Goal: Task Accomplishment & Management: Use online tool/utility

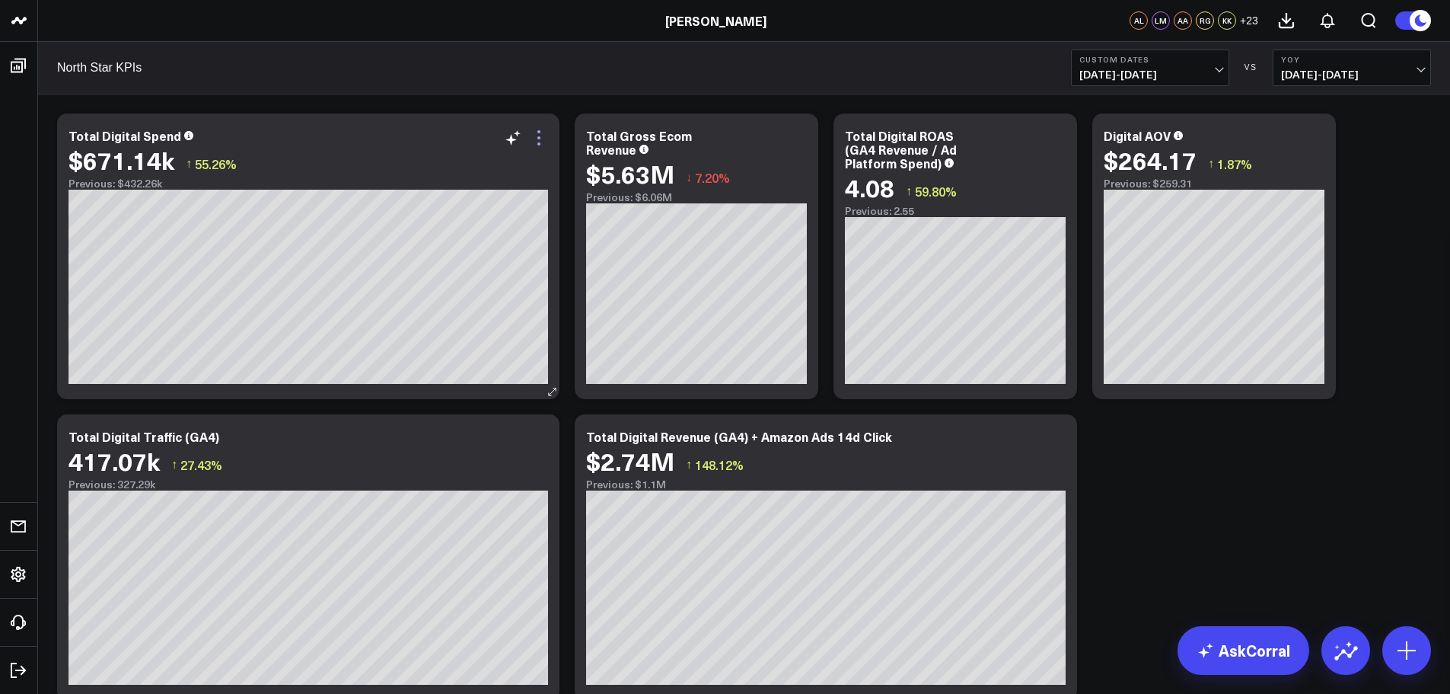
click at [543, 137] on icon at bounding box center [539, 138] width 18 height 18
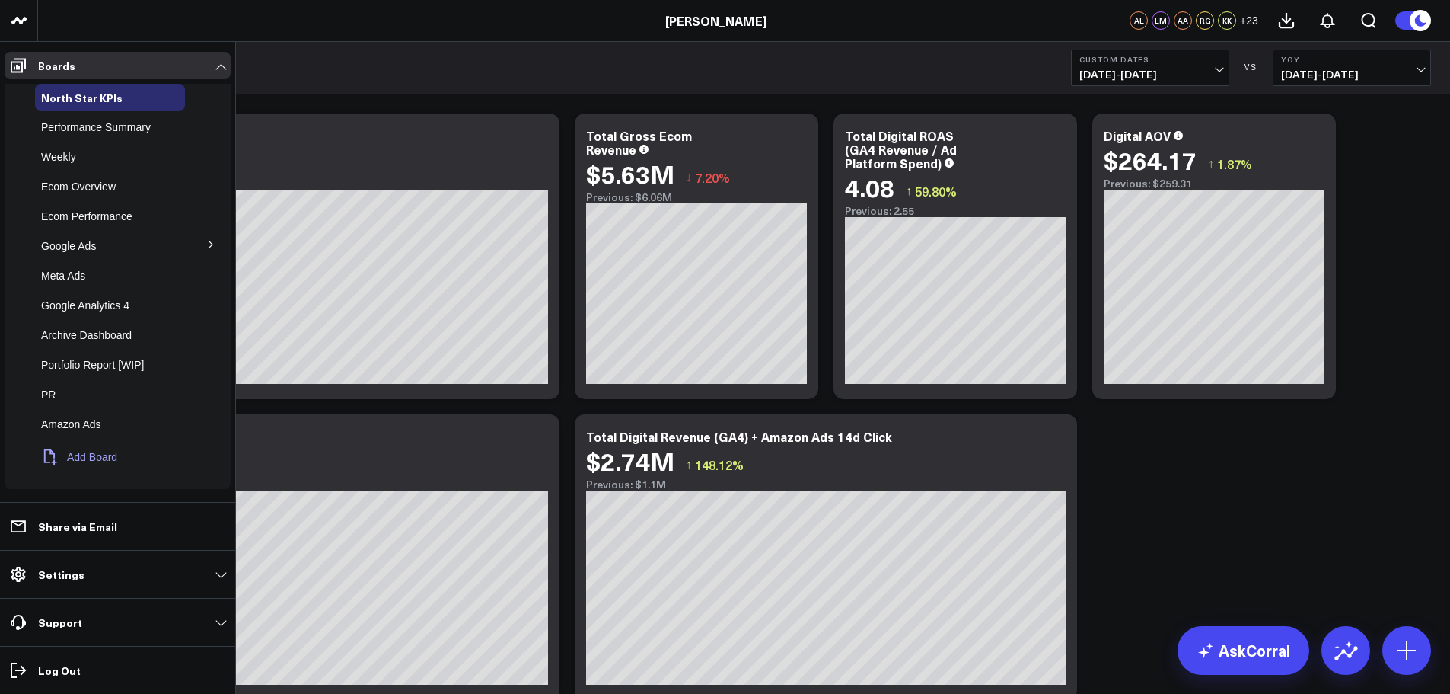
click at [94, 445] on button "Add Board" at bounding box center [76, 456] width 82 height 33
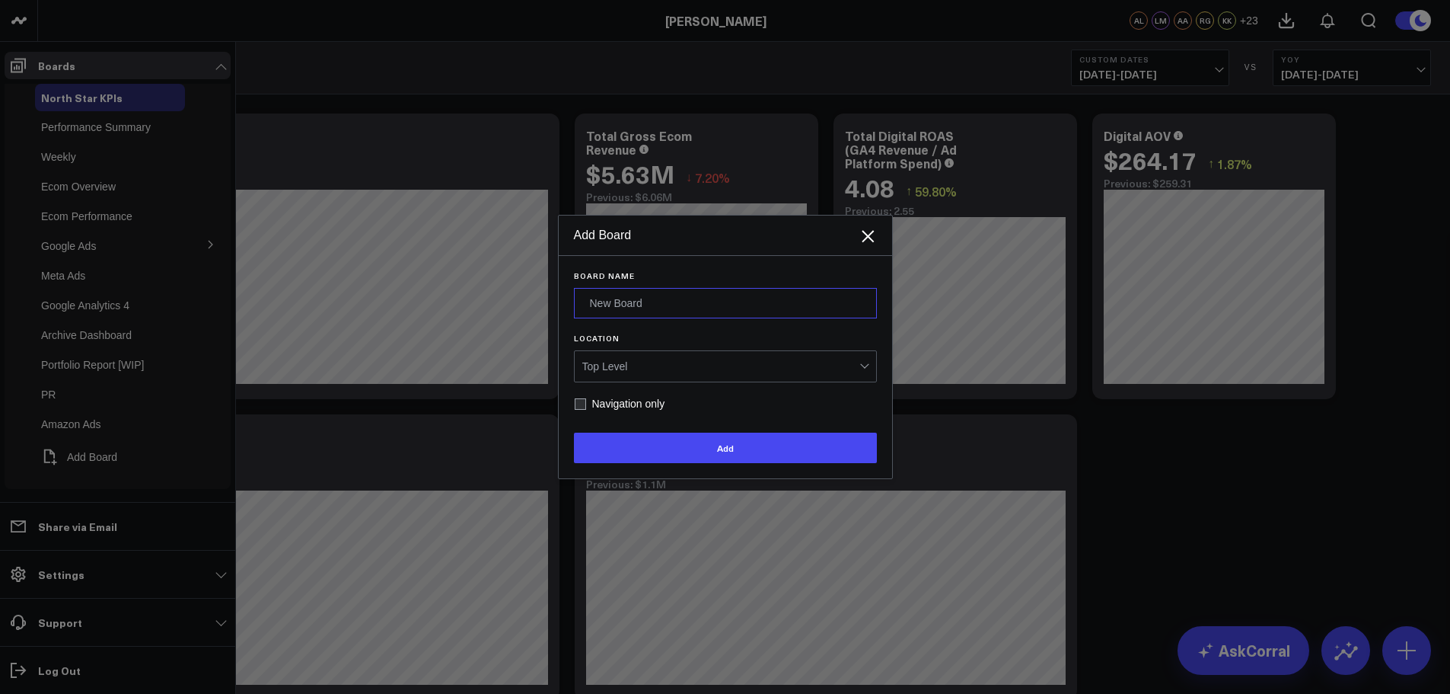
click at [701, 298] on input "Board Name" at bounding box center [725, 303] width 303 height 30
type input "Jeff's Board"
click at [733, 367] on div "Top Level" at bounding box center [720, 366] width 277 height 12
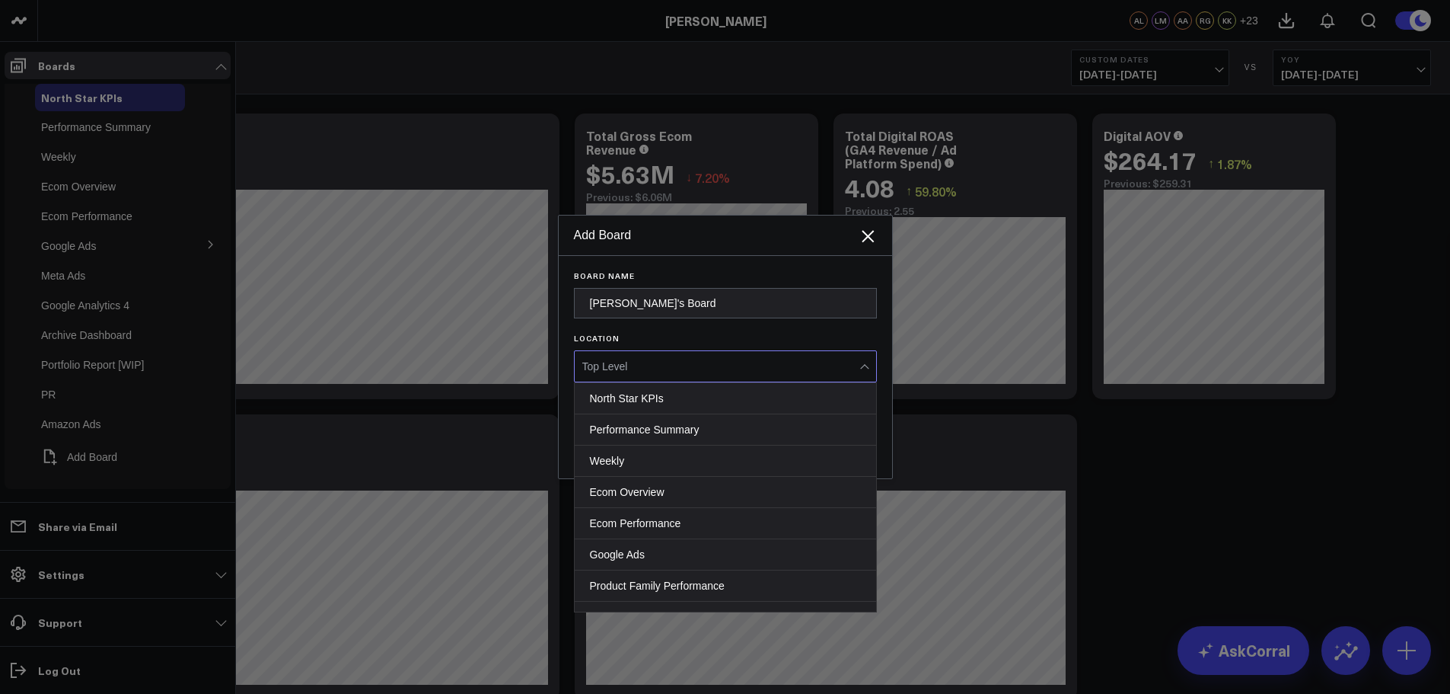
click at [836, 329] on form "Board Name Jeff's Board Location 13 results available. Use Up and Down to choos…" at bounding box center [725, 367] width 303 height 192
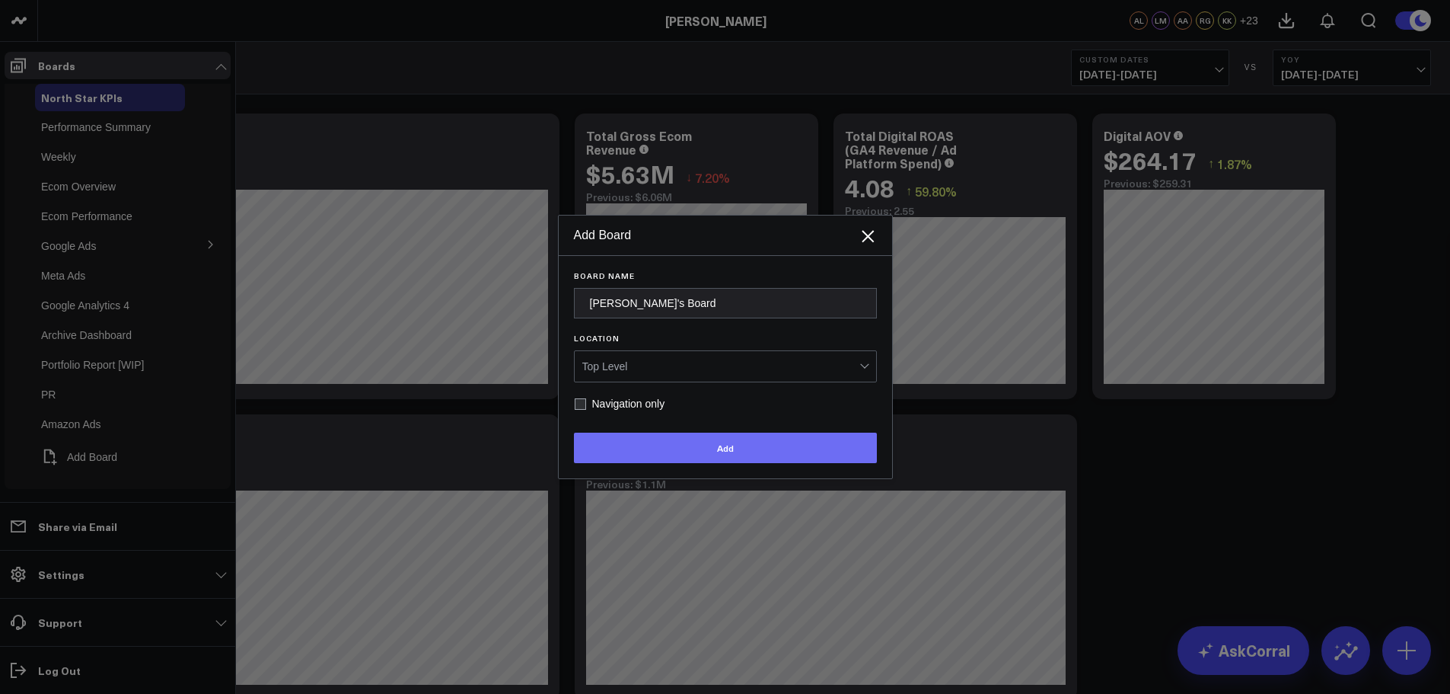
click at [704, 444] on button "Add" at bounding box center [725, 447] width 303 height 30
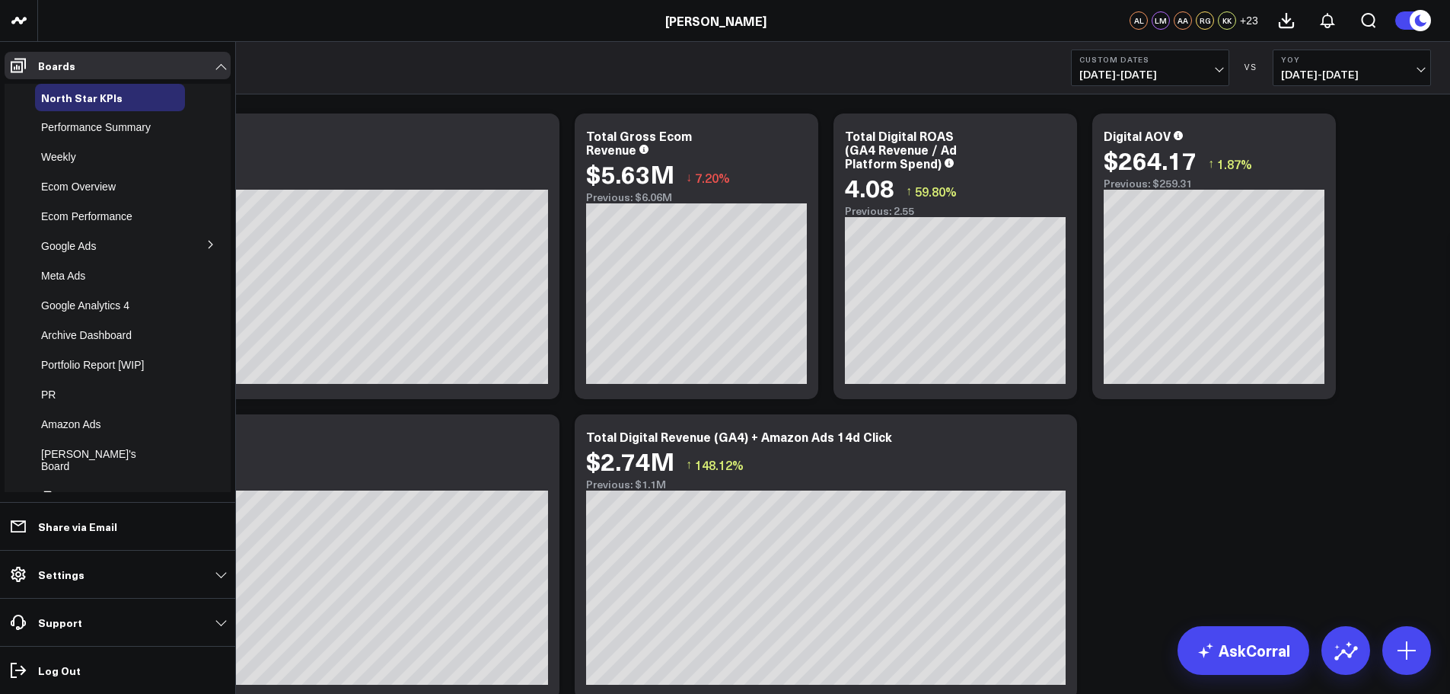
click at [80, 454] on span "Jeff's Board" at bounding box center [88, 460] width 95 height 24
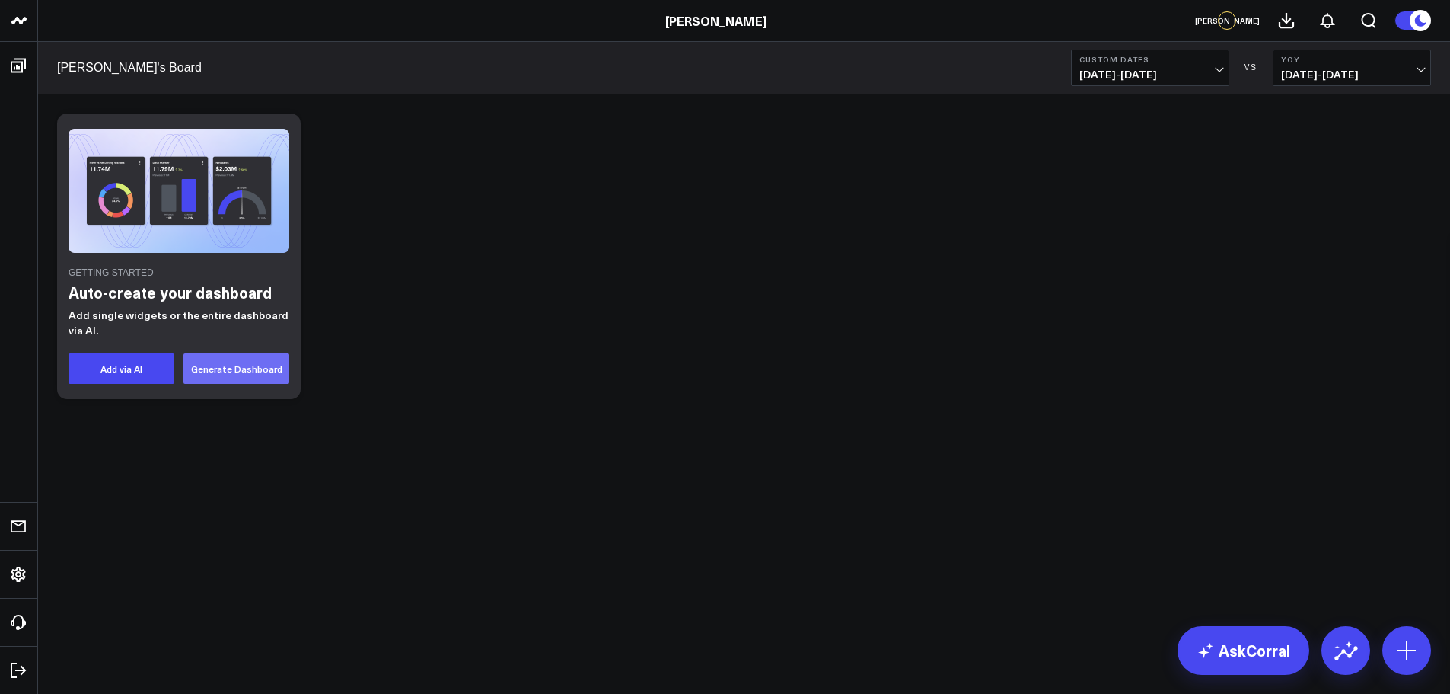
click at [244, 365] on button "Generate Dashboard" at bounding box center [236, 368] width 106 height 30
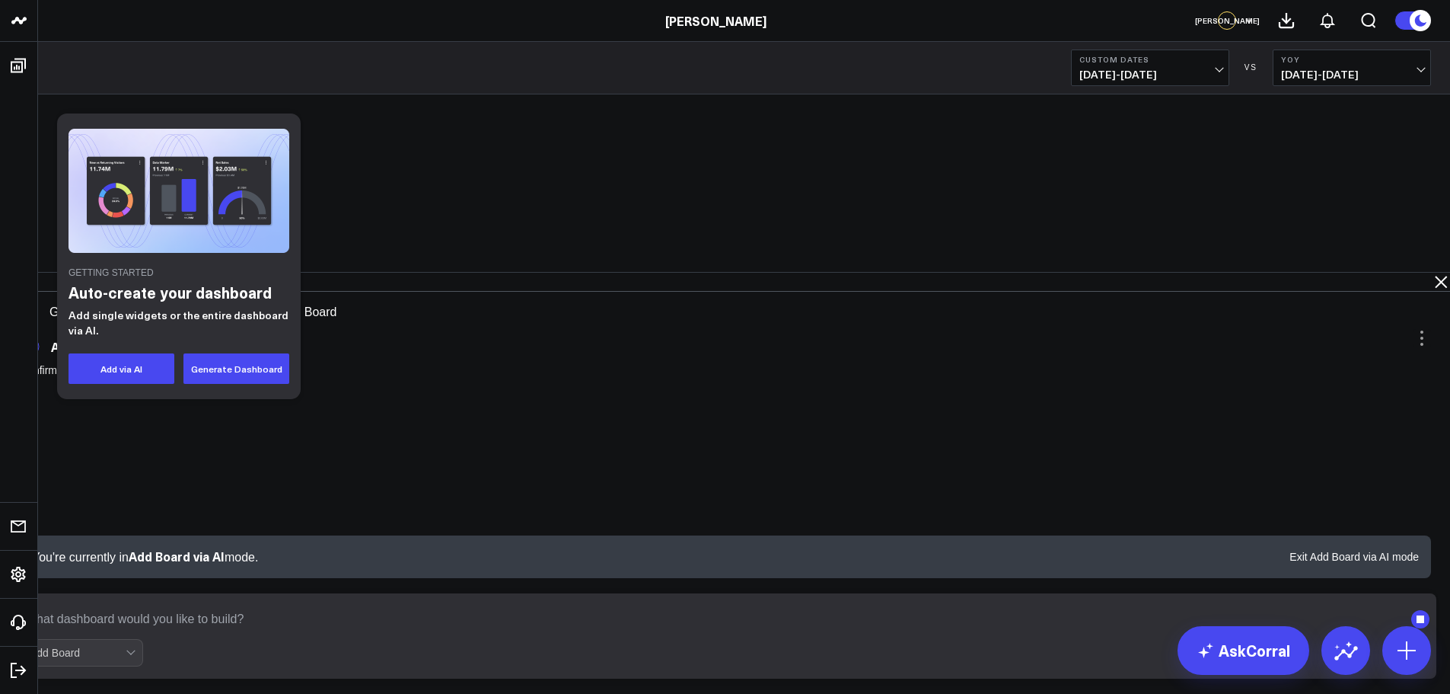
click at [894, 627] on textarea at bounding box center [712, 618] width 1383 height 27
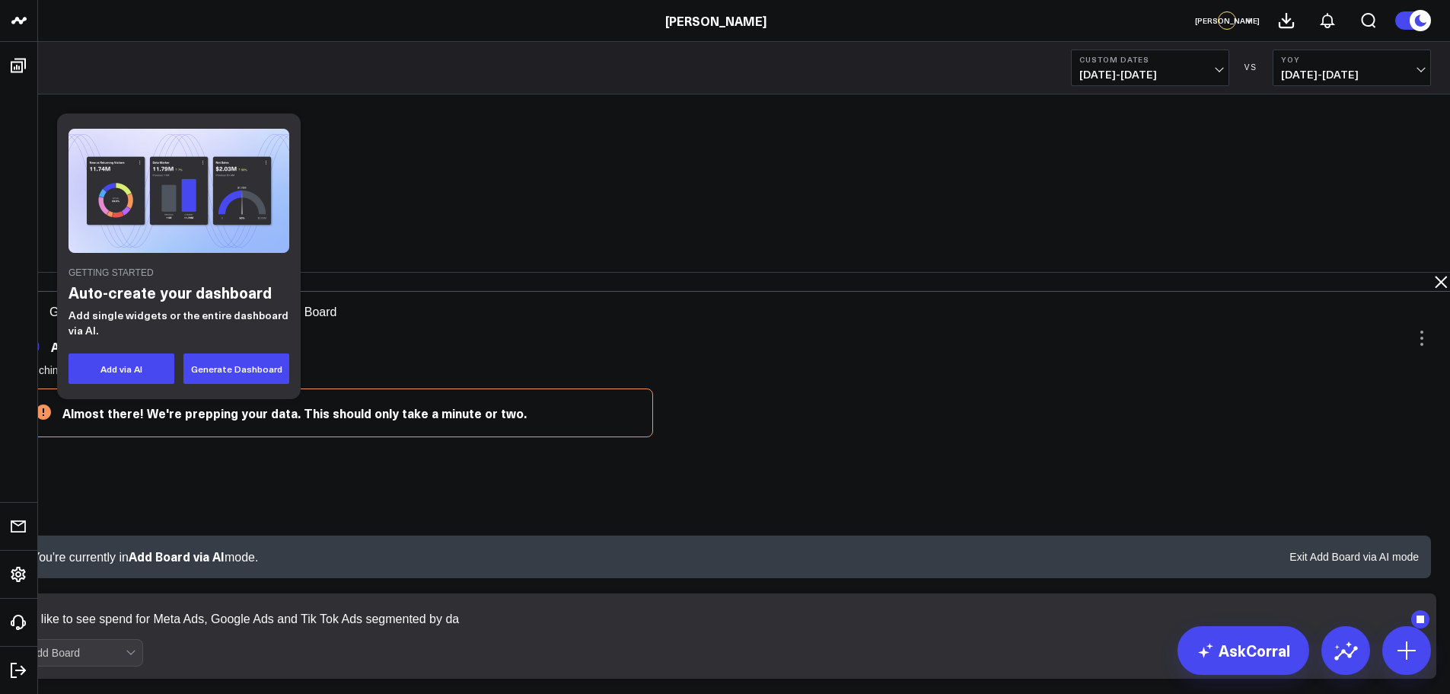
type textarea "I'd like to see spend for Meta Ads, Google Ads and Tik Tok Ads segmented by day"
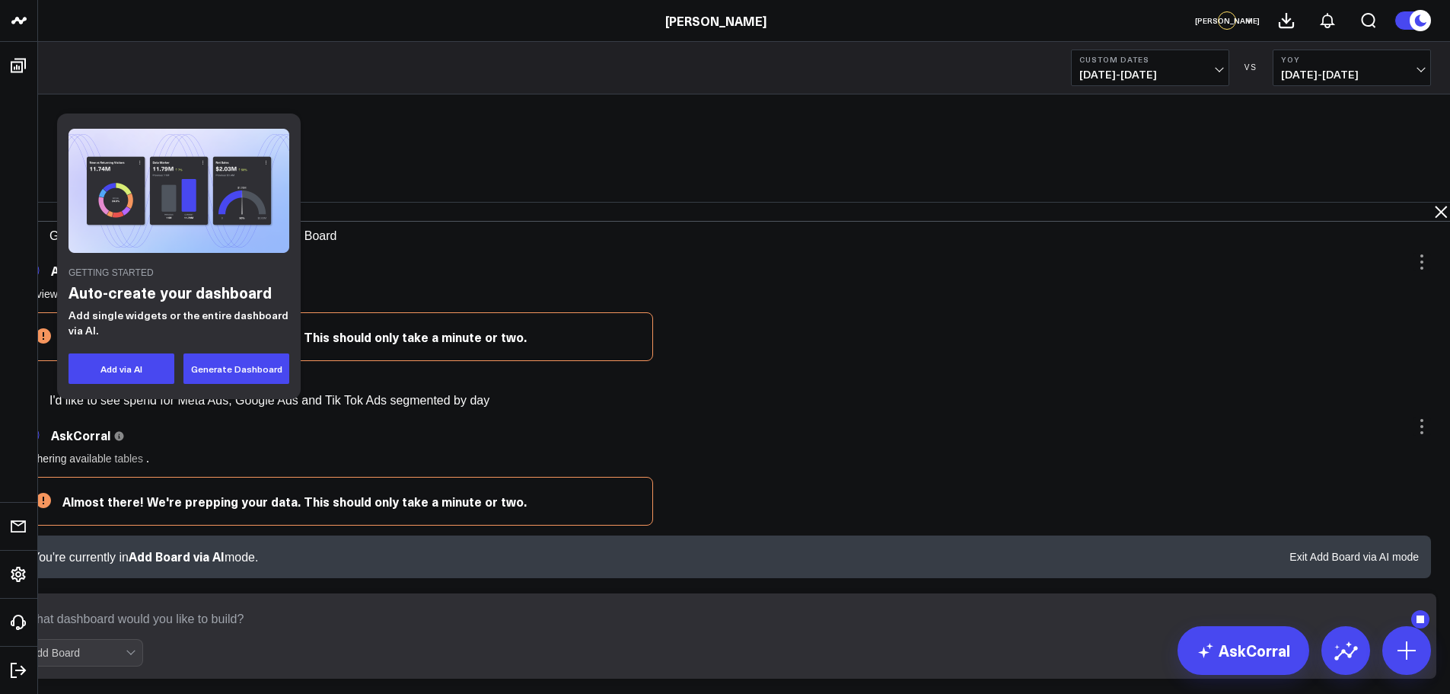
scroll to position [81, 0]
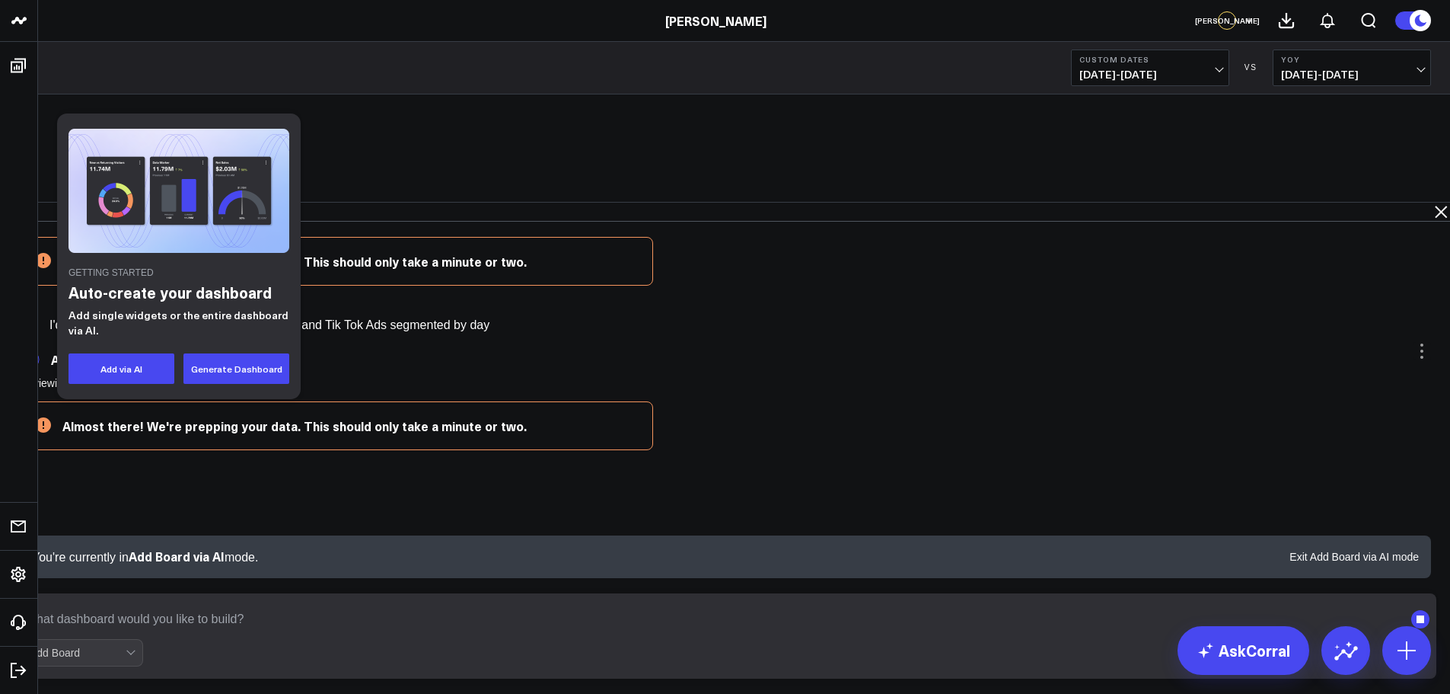
click at [143, 663] on div "Add Board" at bounding box center [82, 652] width 122 height 27
click at [143, 657] on div "Add Board" at bounding box center [82, 652] width 122 height 27
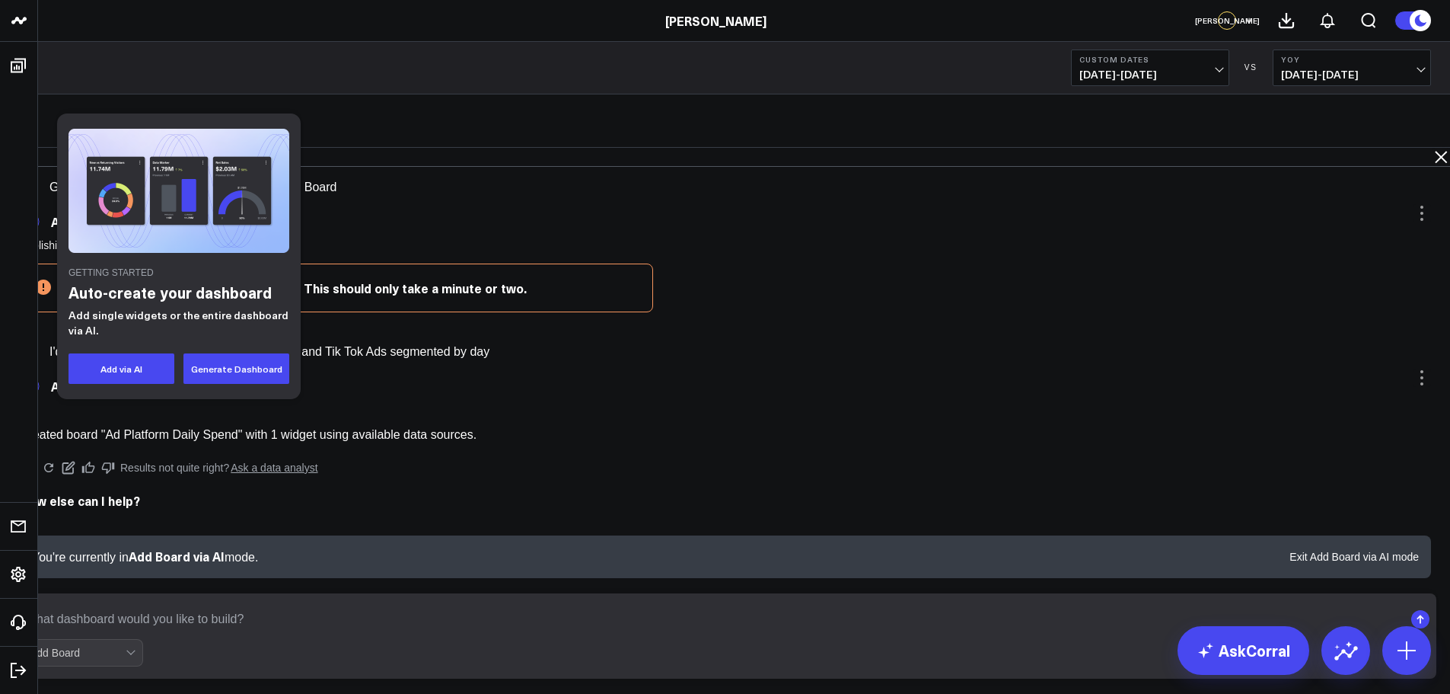
scroll to position [0, 0]
click at [988, 492] on div "How else can I help?" at bounding box center [726, 504] width 1412 height 24
click at [629, 426] on p "Created board "Ad Platform Daily Spend" with 1 widget using available data sour…" at bounding box center [324, 434] width 609 height 17
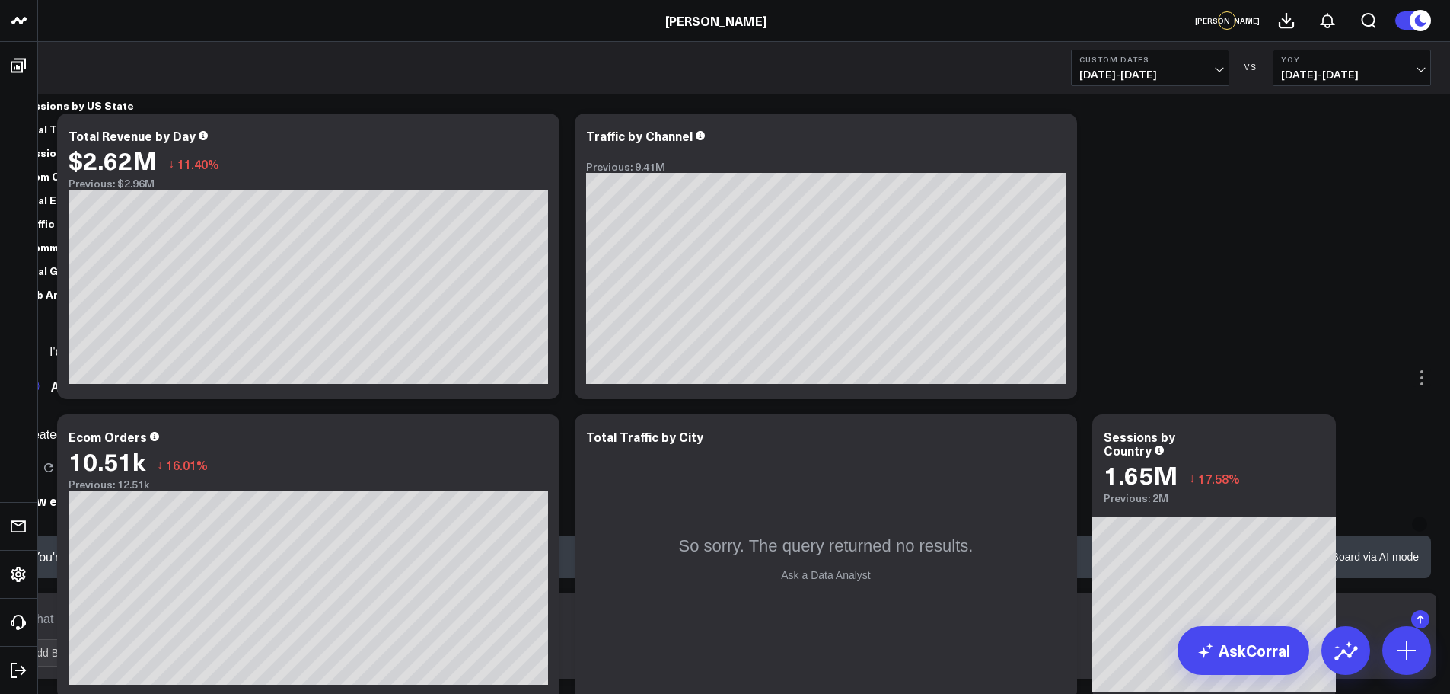
scroll to position [171, 0]
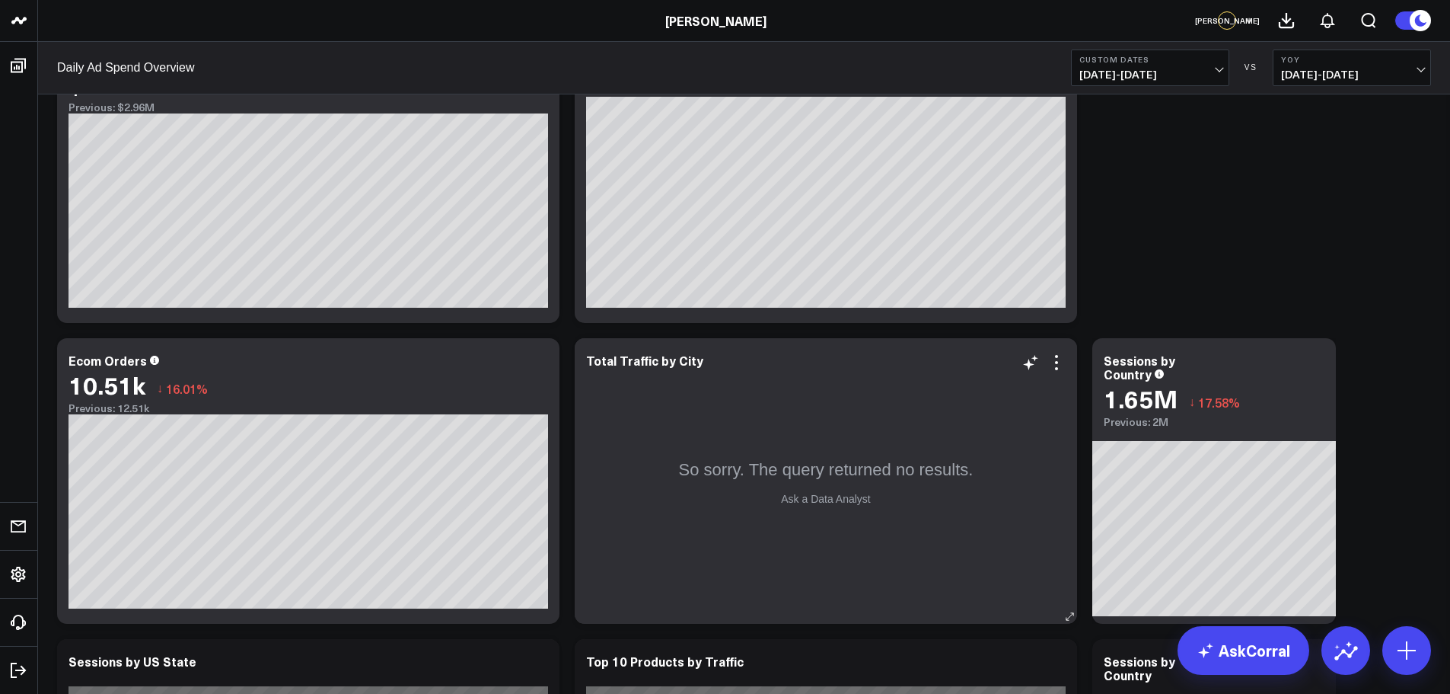
scroll to position [228, 0]
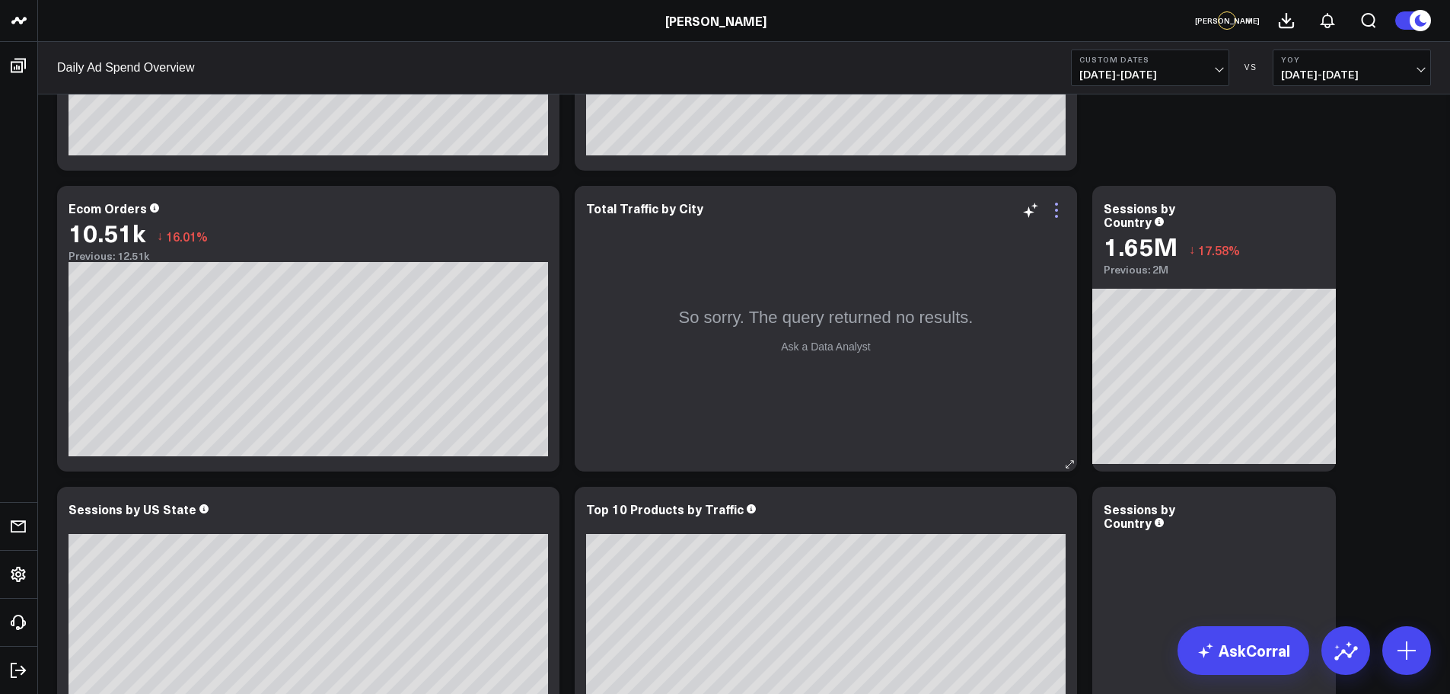
click at [1057, 206] on icon at bounding box center [1057, 210] width 18 height 18
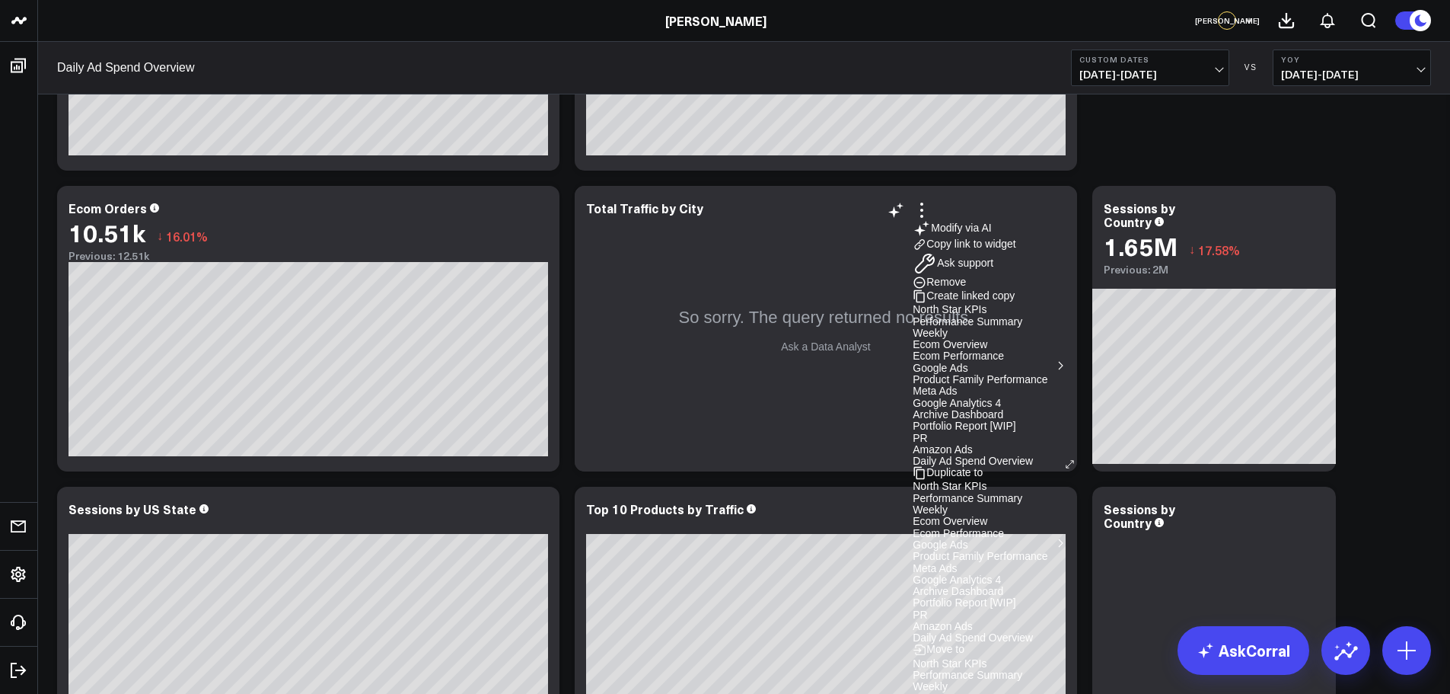
click at [957, 289] on button "Remove" at bounding box center [939, 283] width 53 height 14
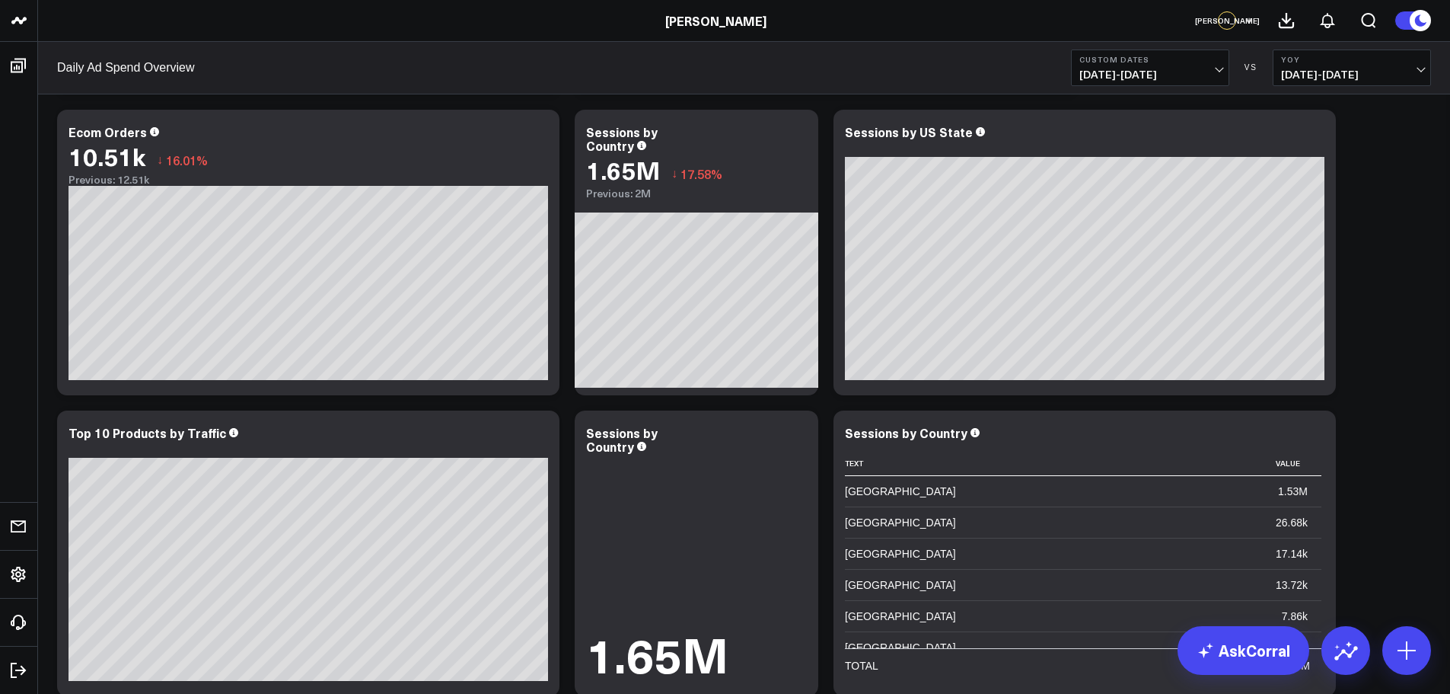
scroll to position [381, 0]
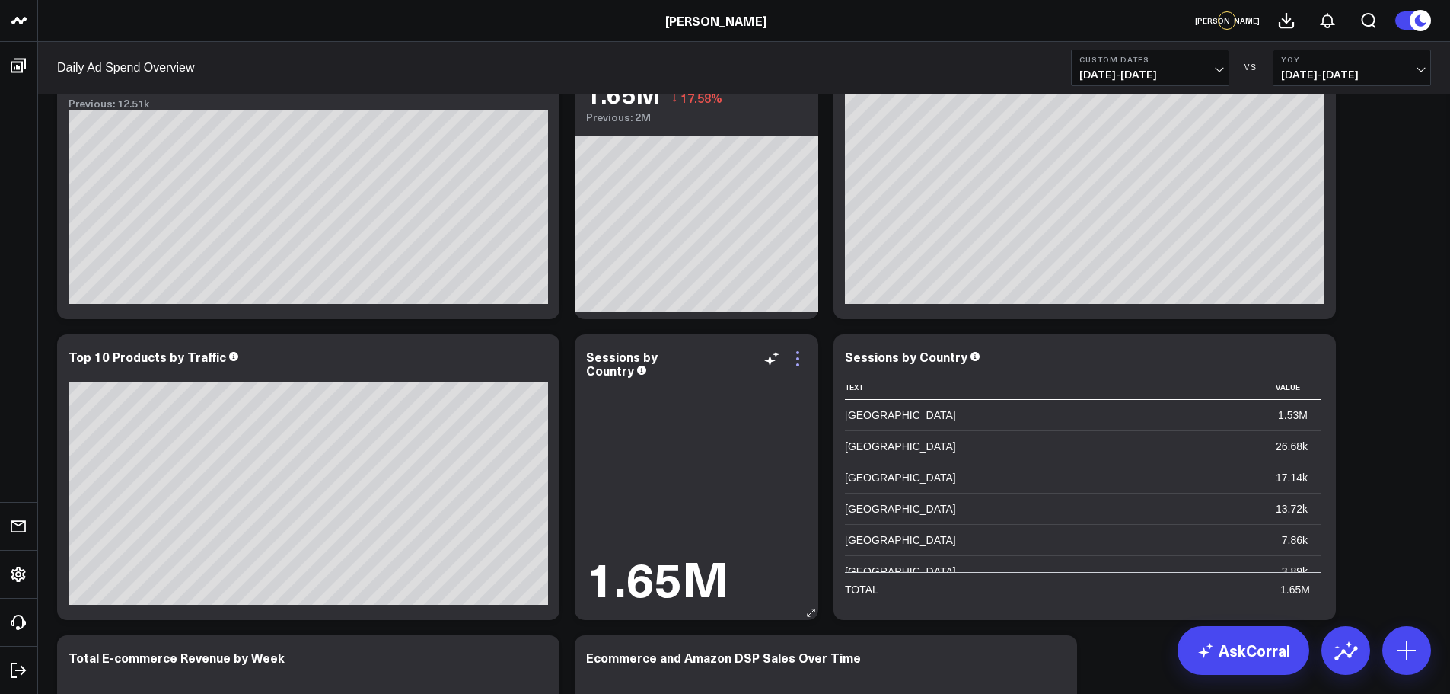
click at [796, 357] on icon at bounding box center [798, 358] width 18 height 18
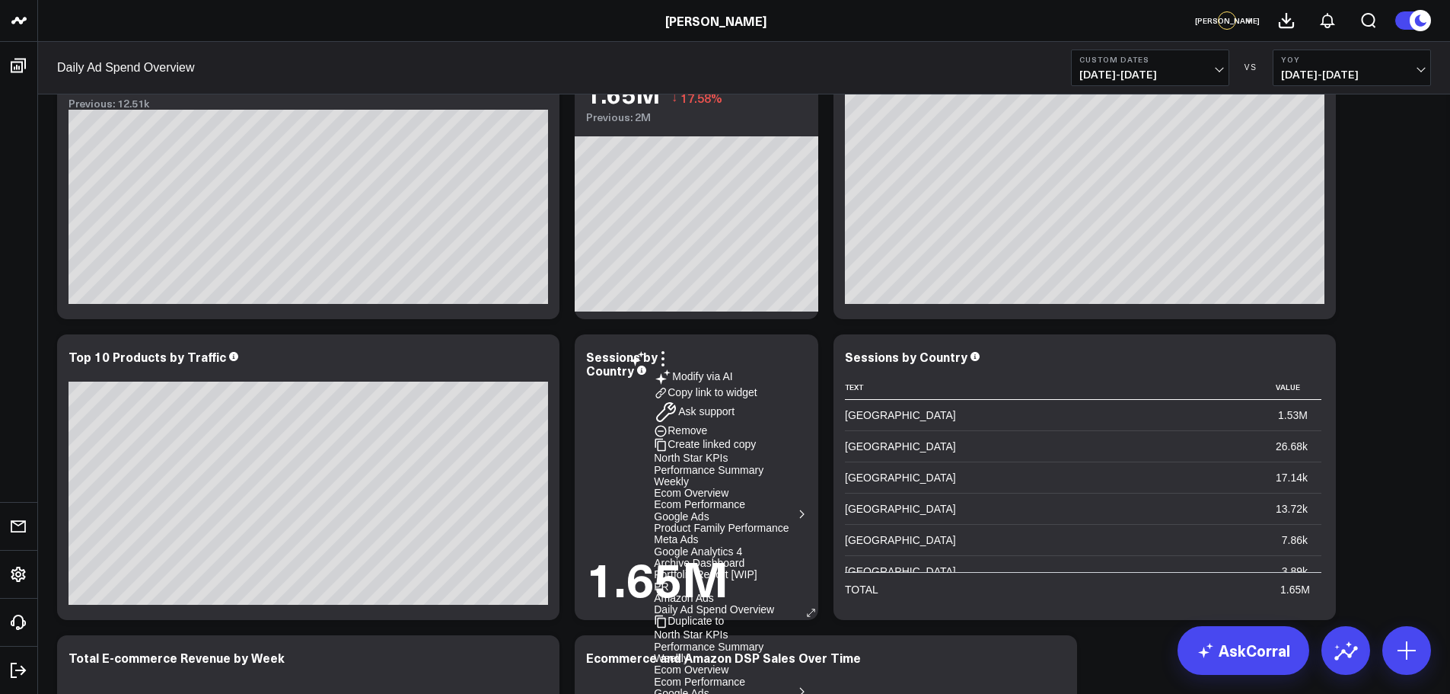
click at [697, 438] on button "Remove" at bounding box center [680, 431] width 53 height 14
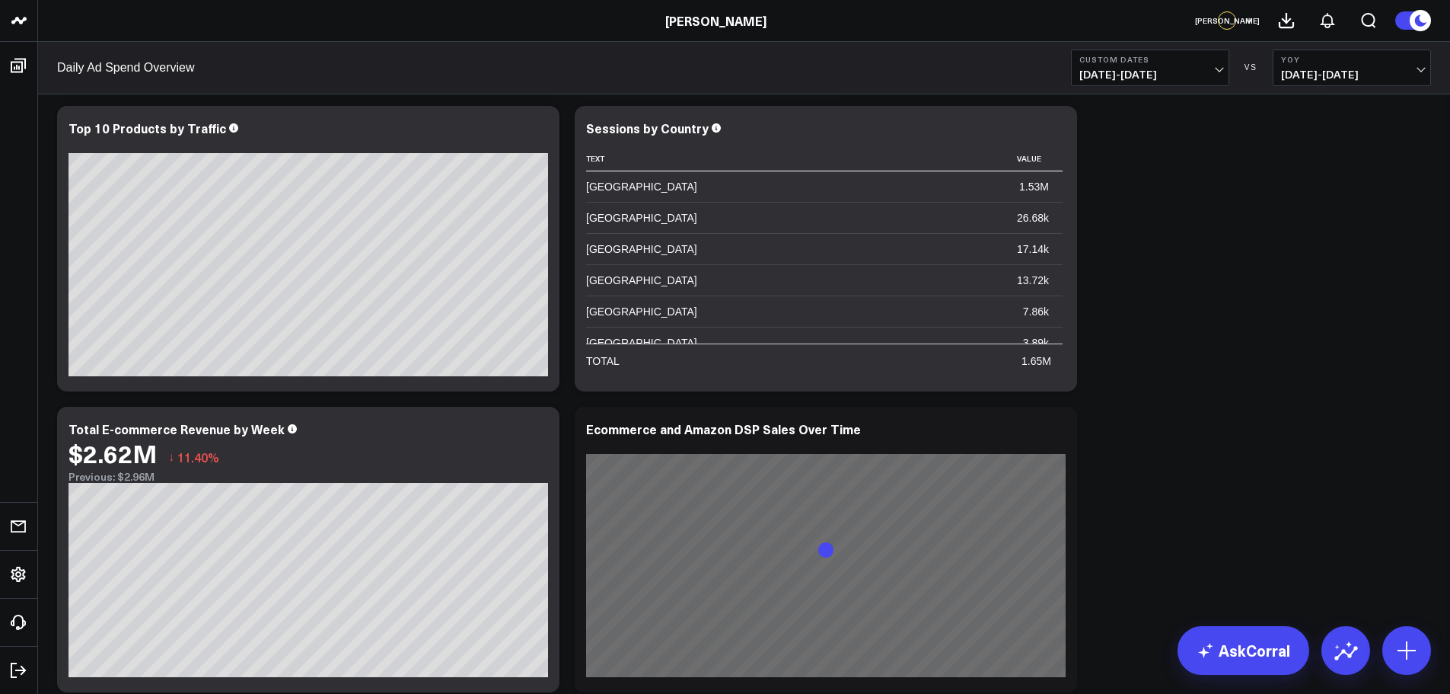
scroll to position [533, 0]
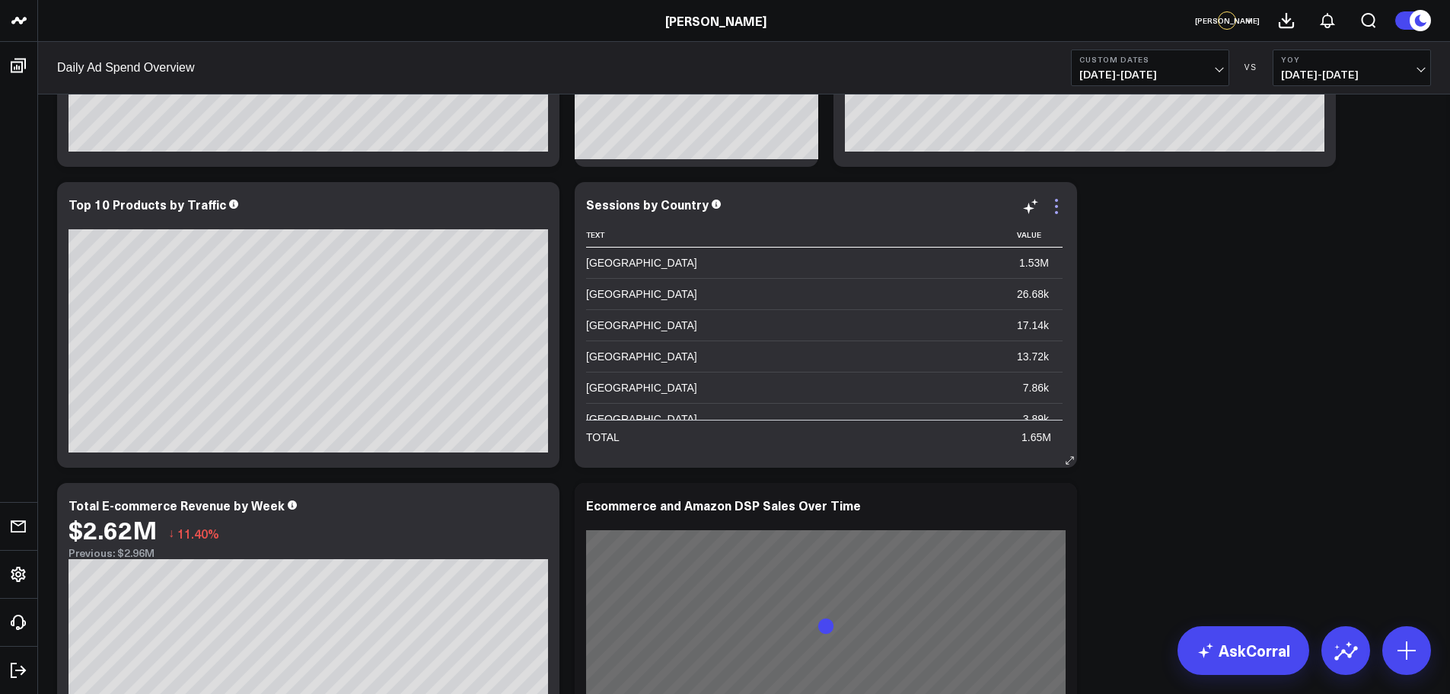
click at [1053, 205] on icon at bounding box center [1057, 206] width 18 height 18
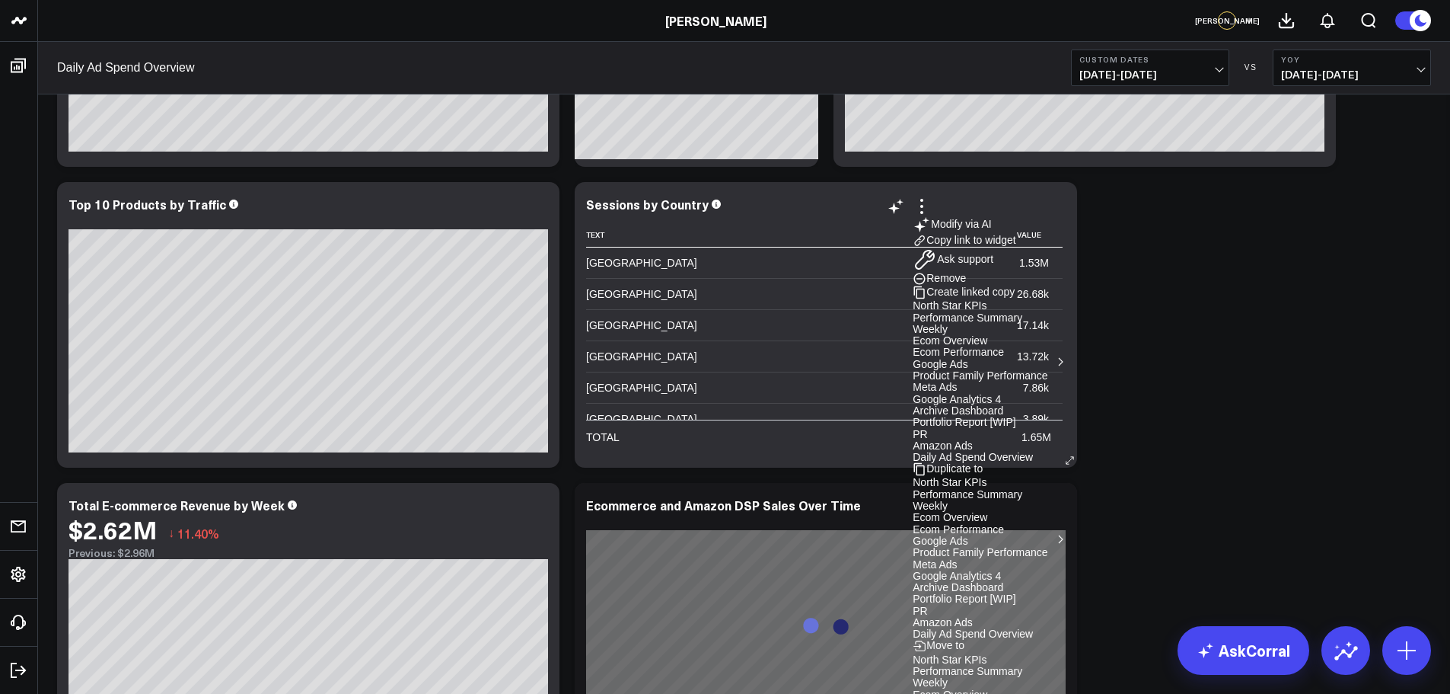
click at [966, 285] on button "Remove" at bounding box center [939, 279] width 53 height 14
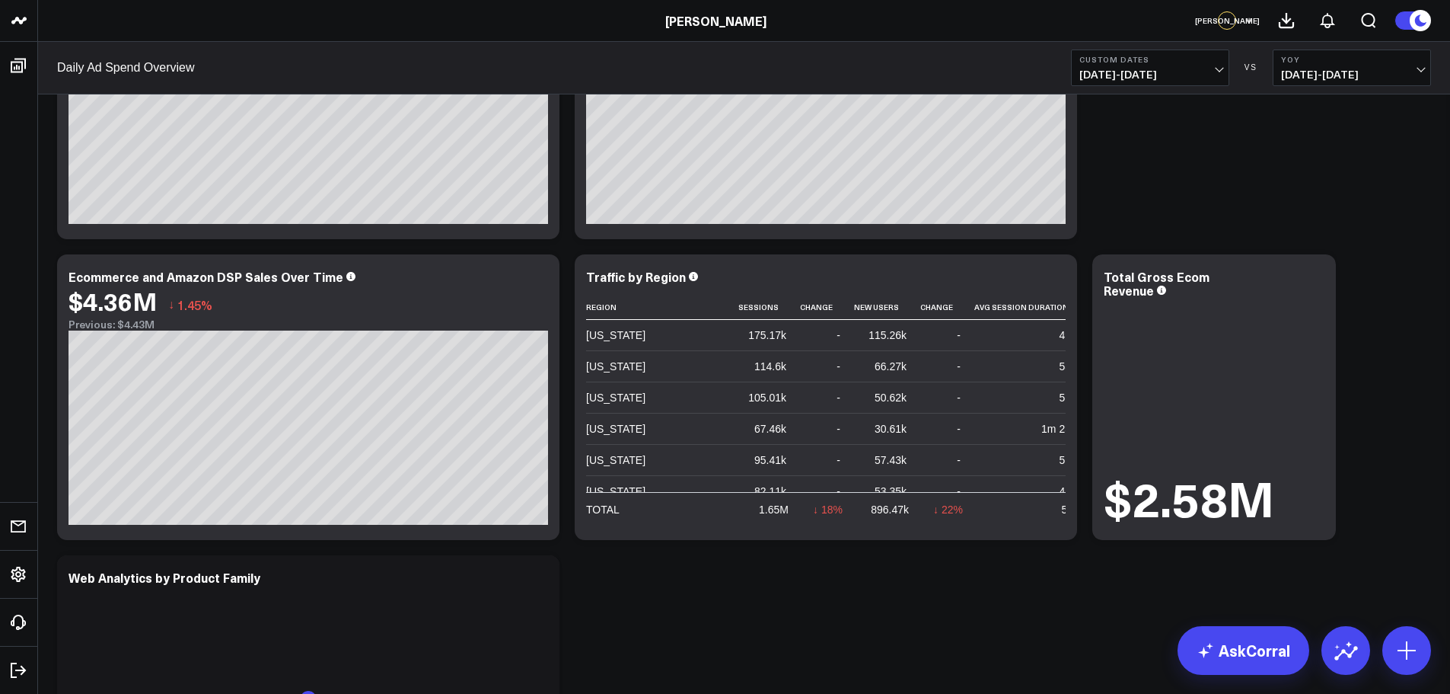
scroll to position [990, 0]
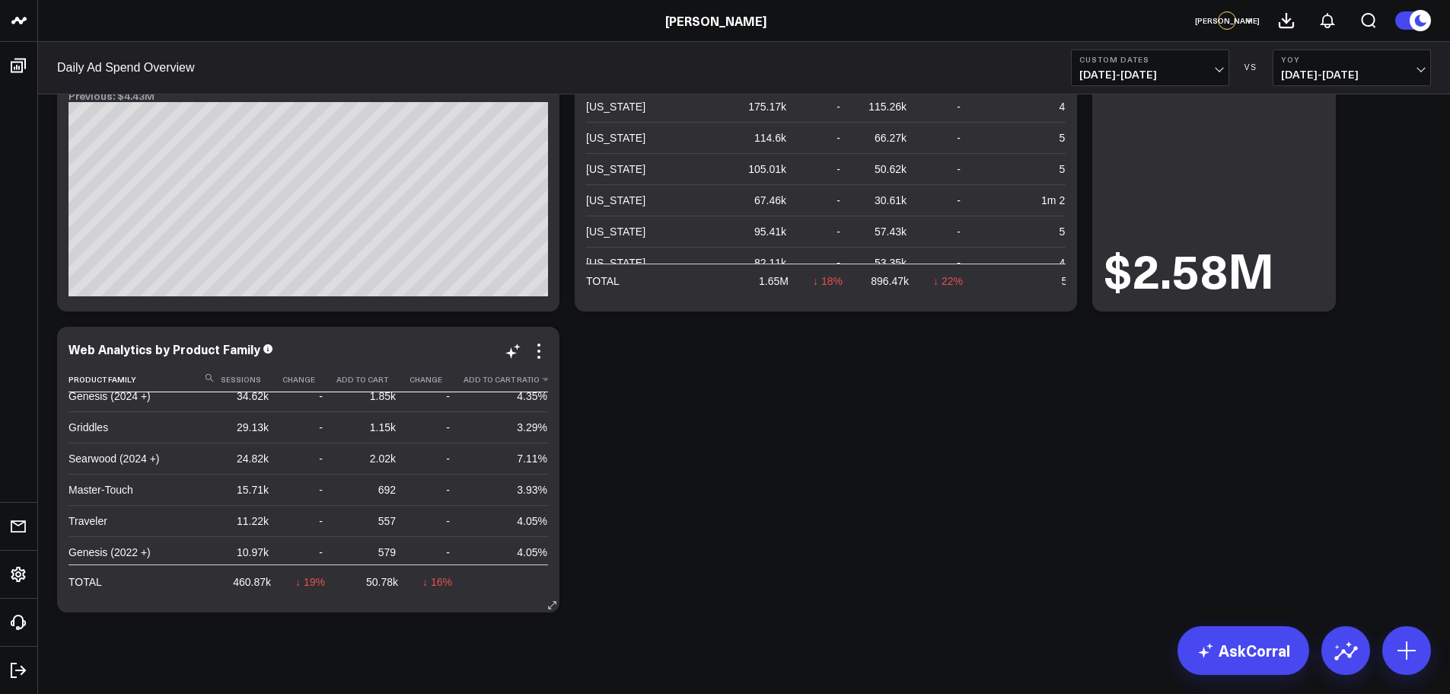
scroll to position [0, 0]
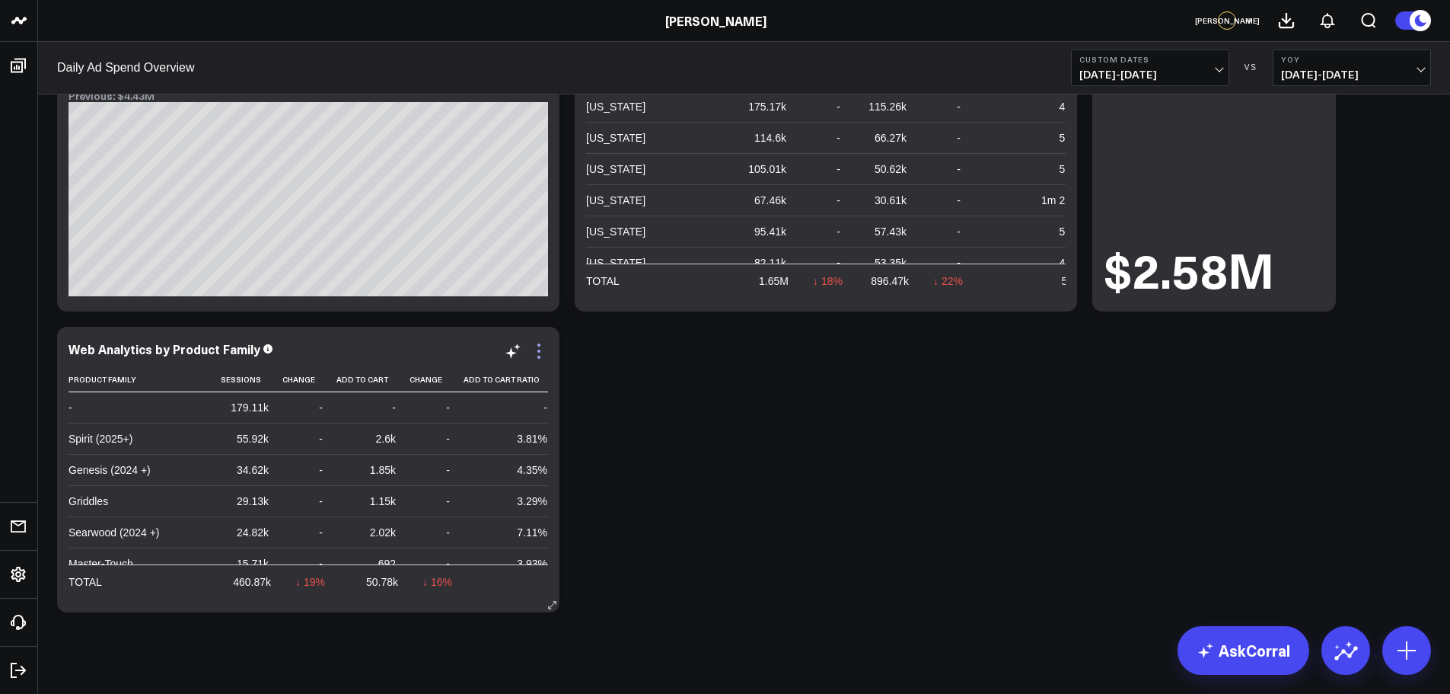
click at [535, 354] on icon at bounding box center [539, 351] width 18 height 18
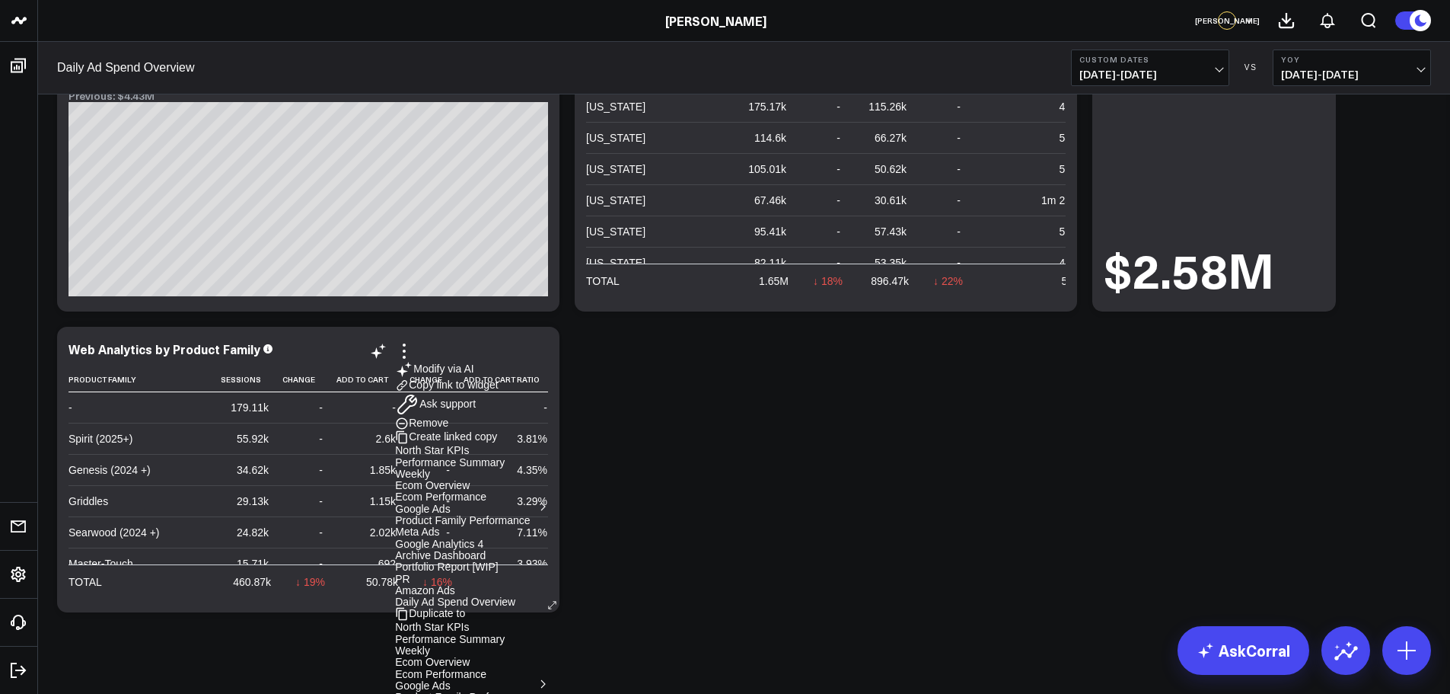
click at [448, 420] on button "Remove" at bounding box center [421, 423] width 53 height 14
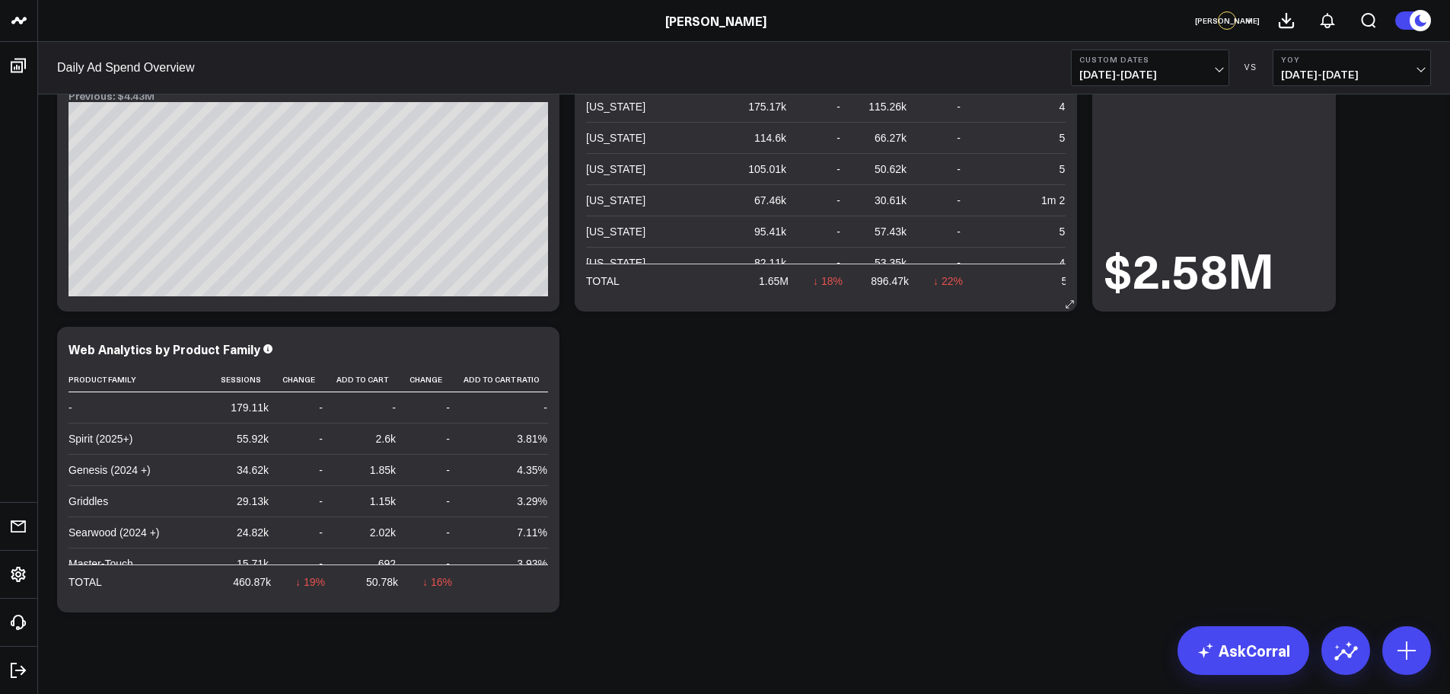
click at [630, 145] on div "New York" at bounding box center [615, 137] width 59 height 15
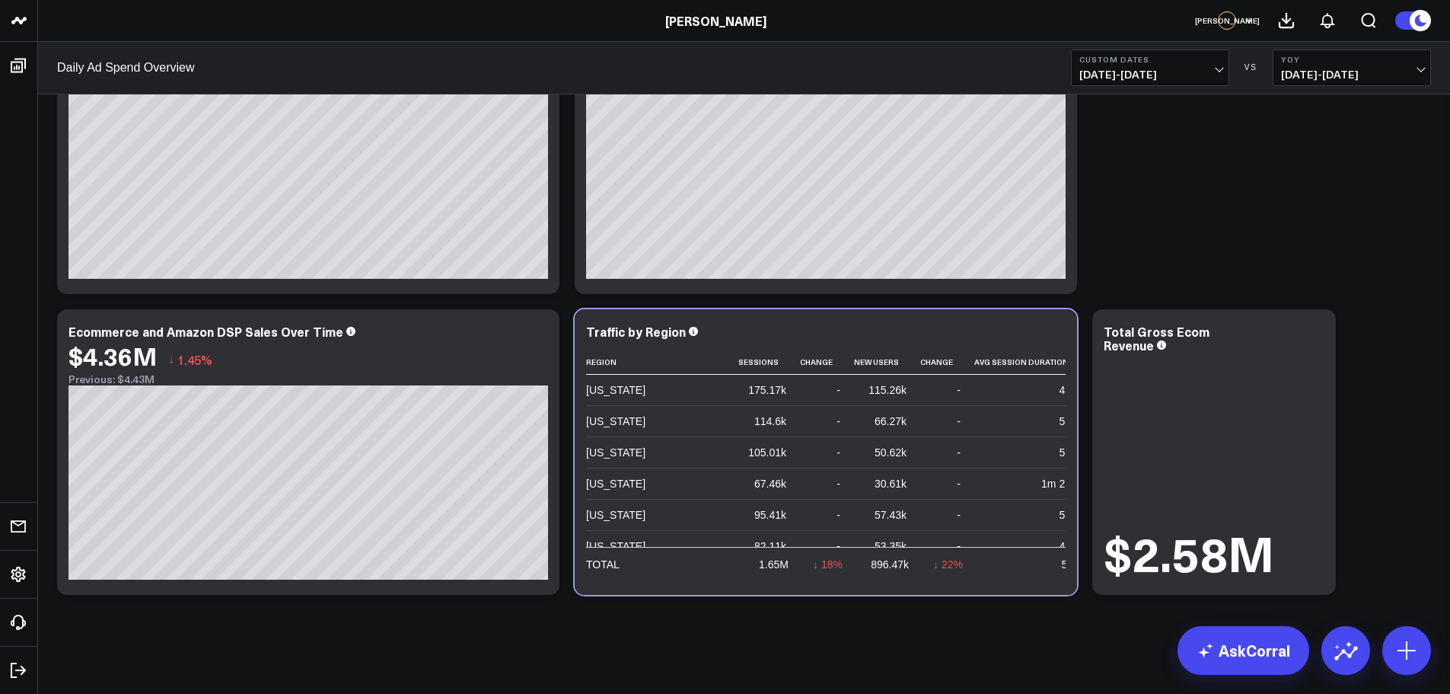
scroll to position [707, 0]
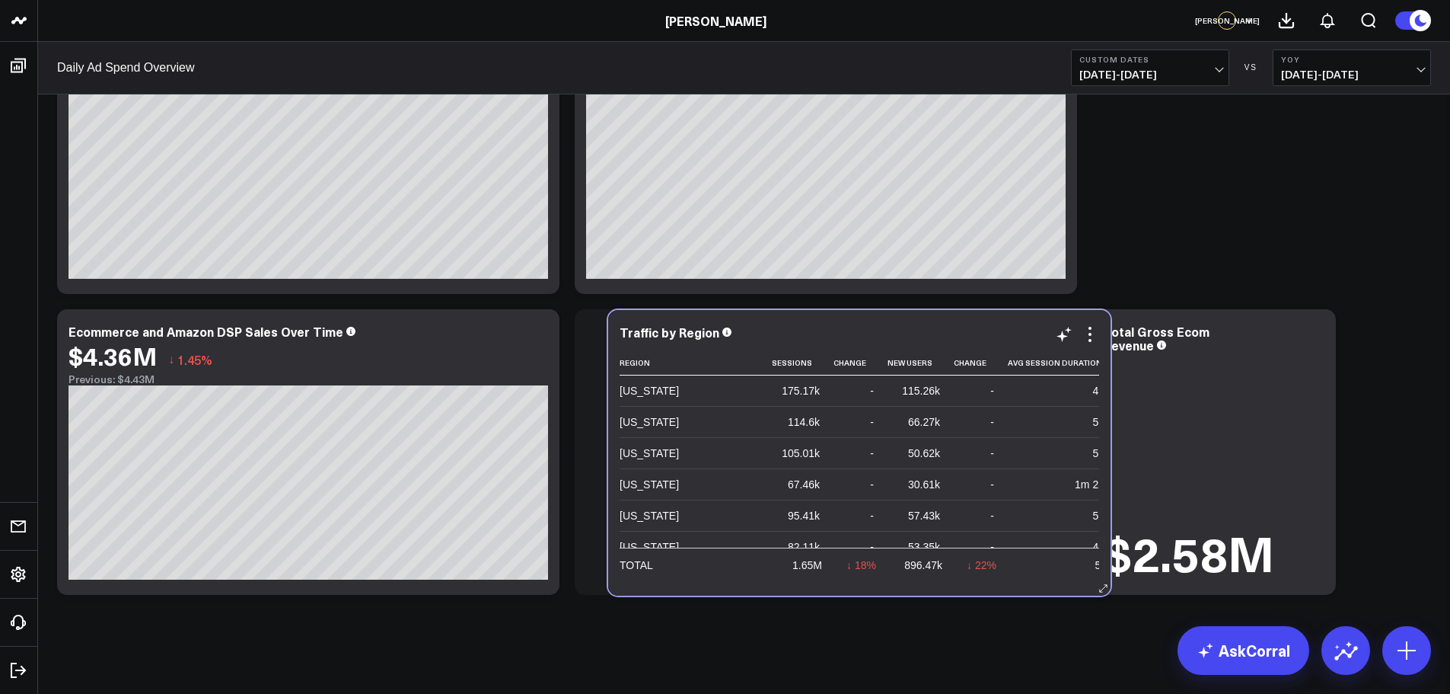
click at [664, 418] on div "New York" at bounding box center [649, 421] width 59 height 15
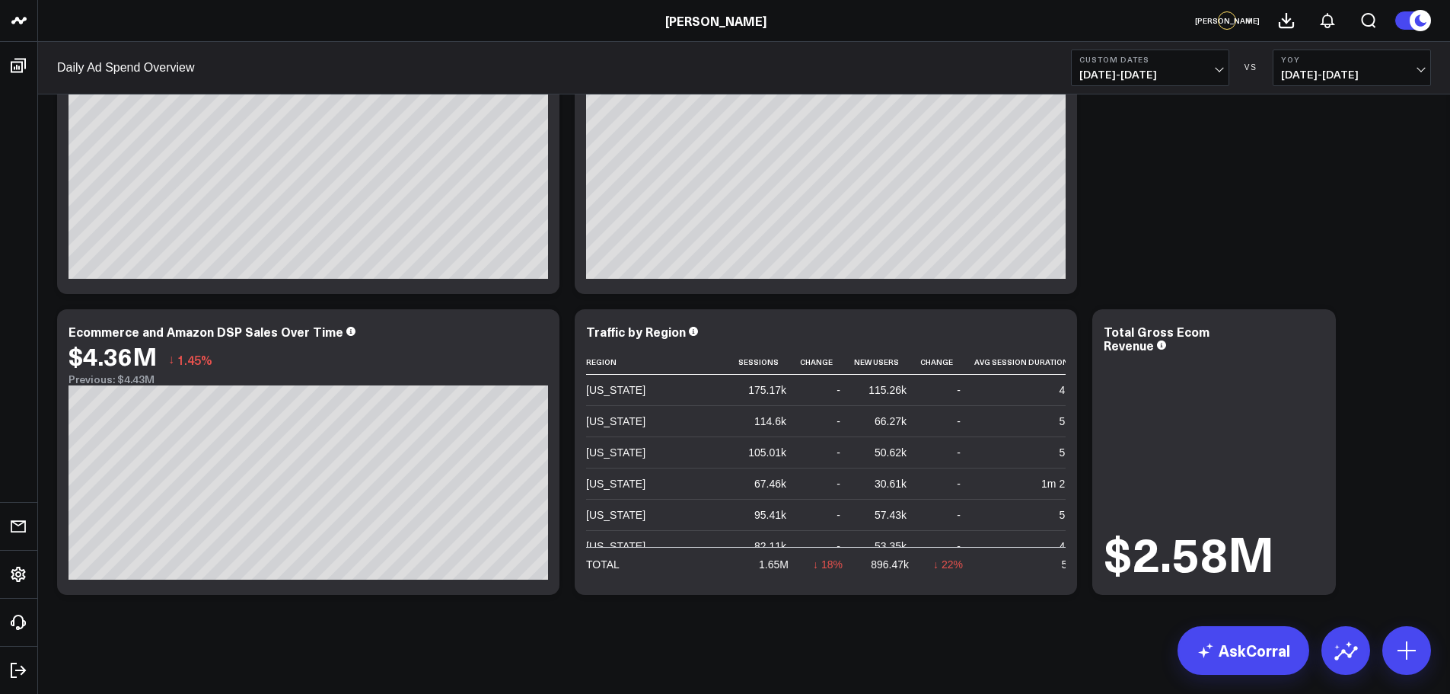
drag, startPoint x: 676, startPoint y: 628, endPoint x: 703, endPoint y: 622, distance: 28.1
click at [676, 629] on div "Modify via AI Copy link to widget Ask support Remove Create linked copy North S…" at bounding box center [744, 41] width 1412 height 1306
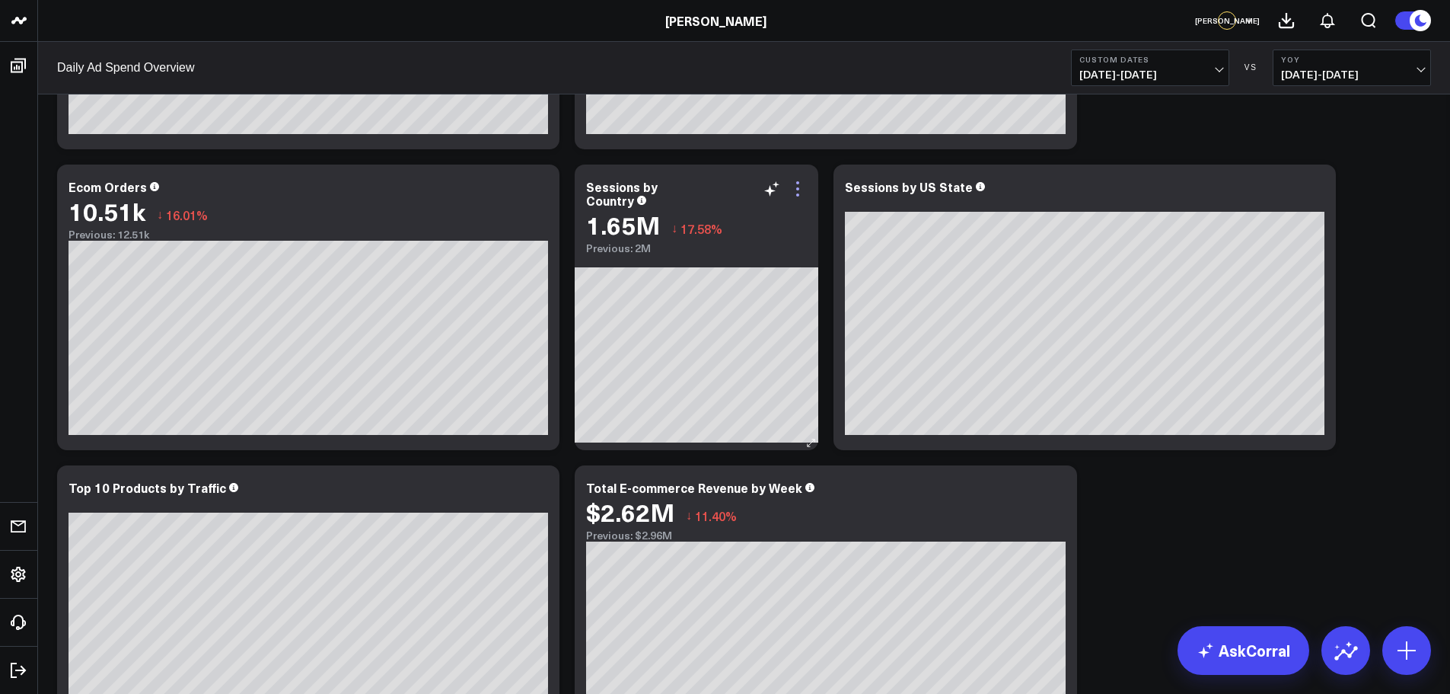
click at [801, 189] on icon at bounding box center [798, 189] width 18 height 18
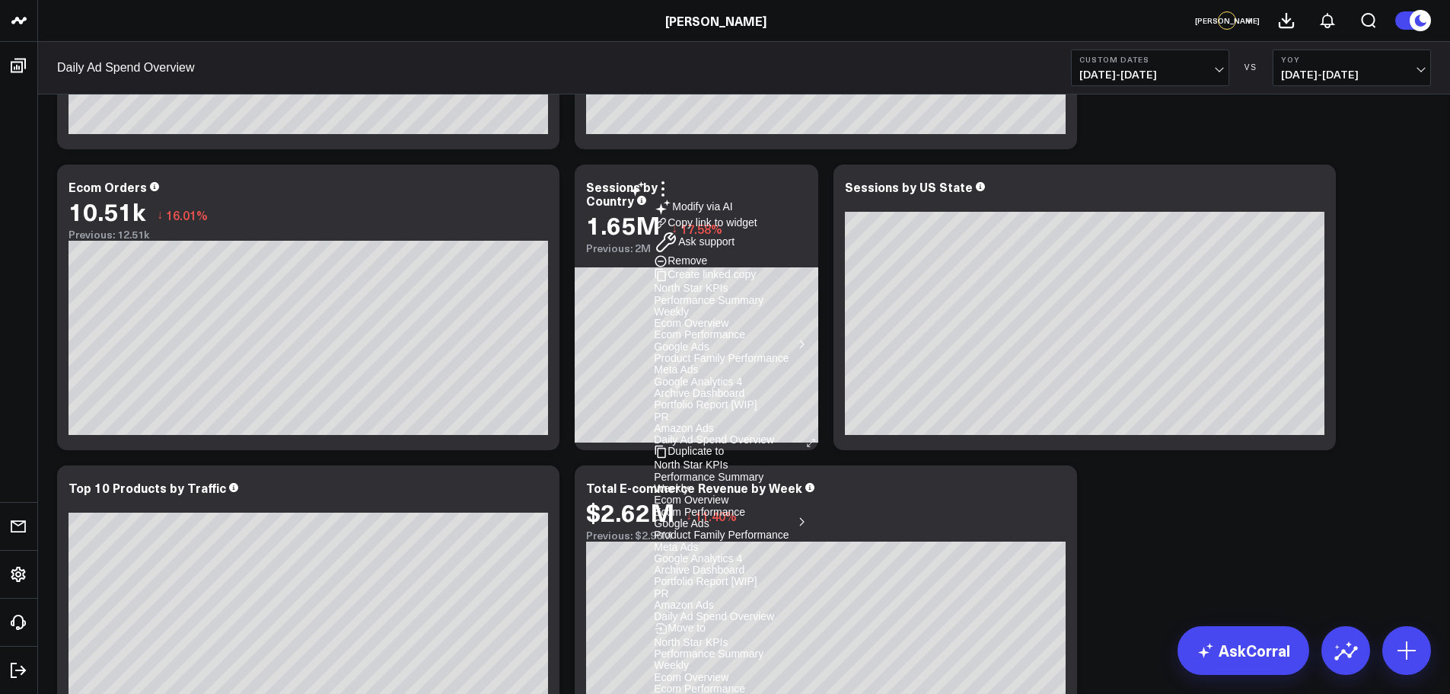
click at [707, 268] on button "Remove" at bounding box center [680, 261] width 53 height 14
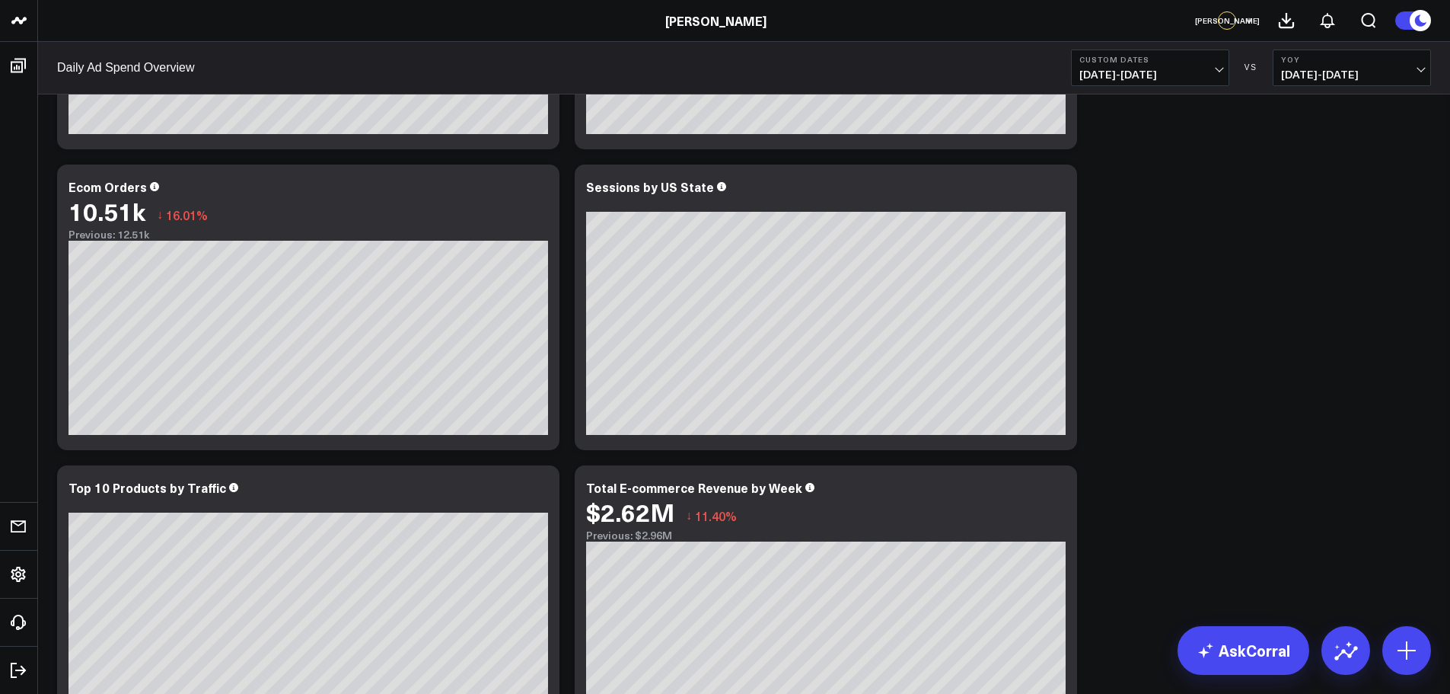
scroll to position [0, 0]
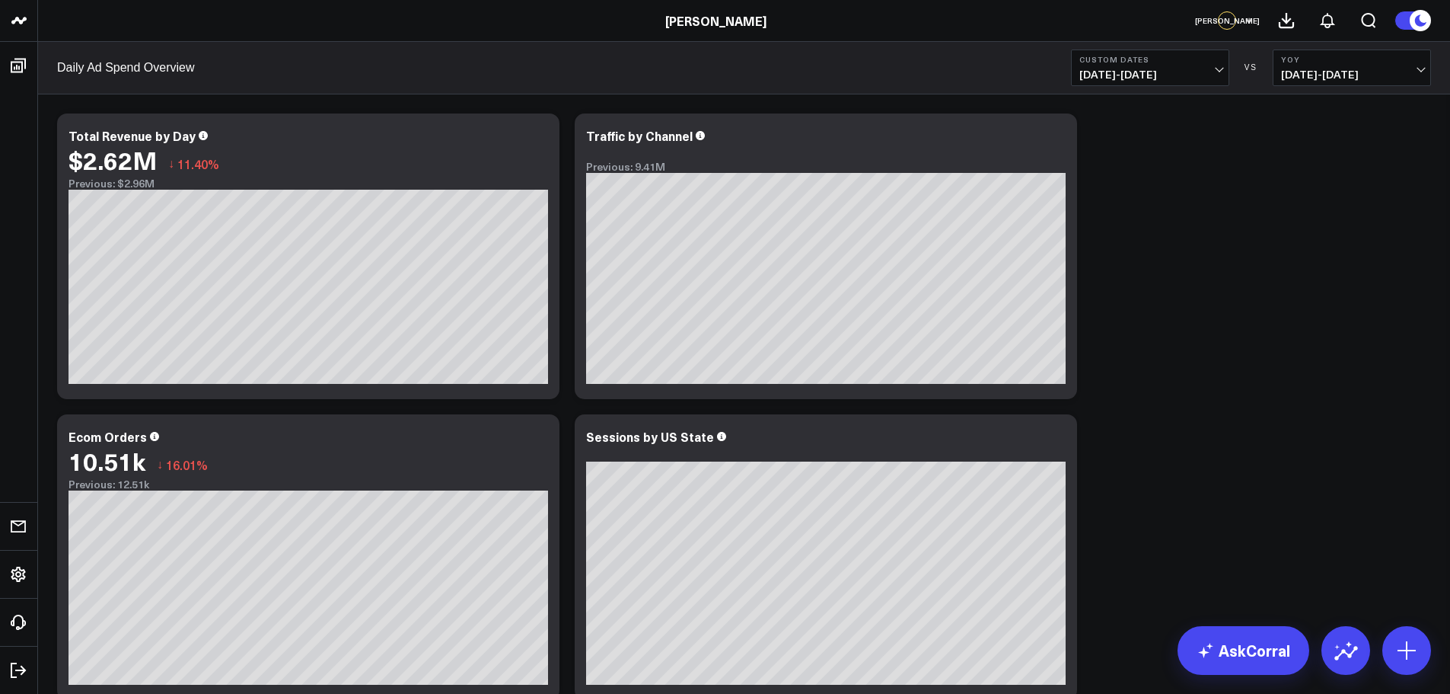
click at [1160, 71] on span "10/01/24 - 12/31/24" at bounding box center [1151, 75] width 142 height 12
click at [1118, 489] on link "Custom Dates" at bounding box center [1150, 486] width 157 height 29
select select "8"
select select "2025"
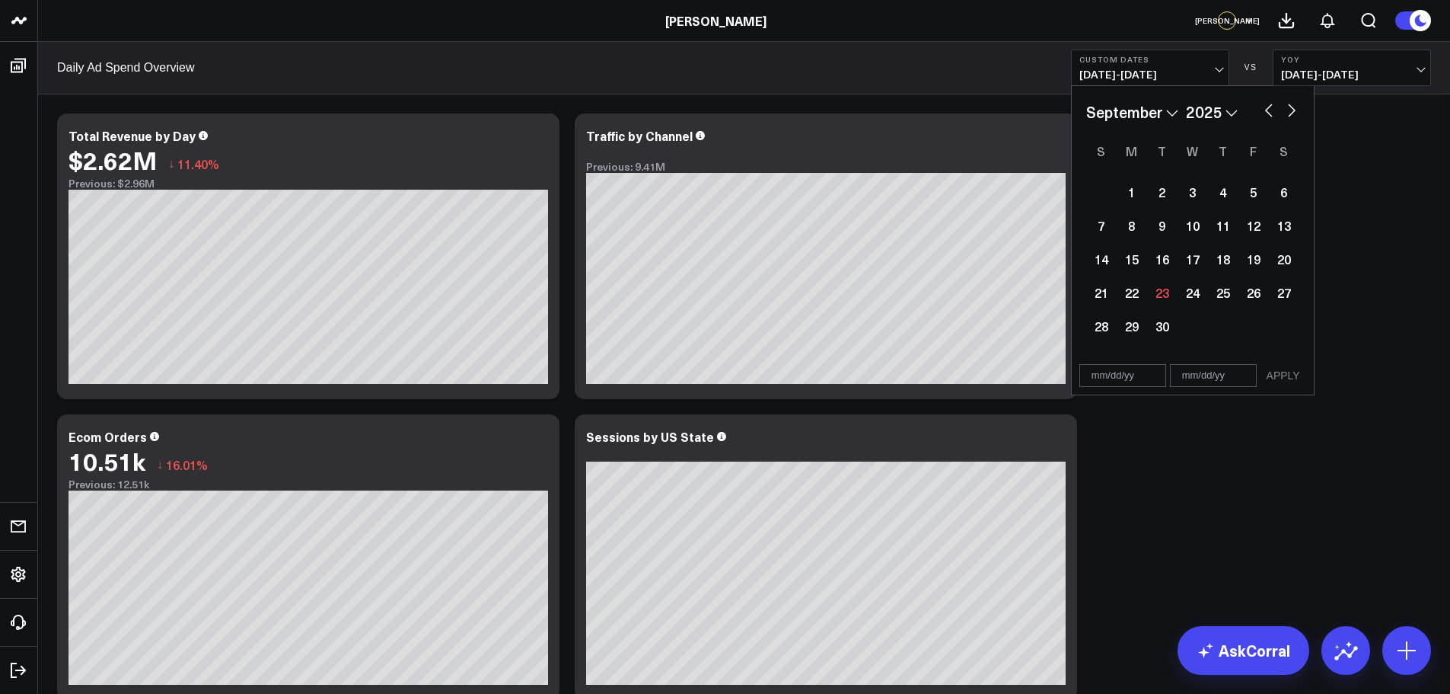
click at [1238, 109] on select "2026 2025 2024 2023 2022 2021 2020 2019 2018 2017 2016 2015 2014 2013 2012 2011…" at bounding box center [1212, 111] width 52 height 23
select select "8"
select select "2024"
click at [1294, 112] on button "button" at bounding box center [1291, 109] width 15 height 18
select select "9"
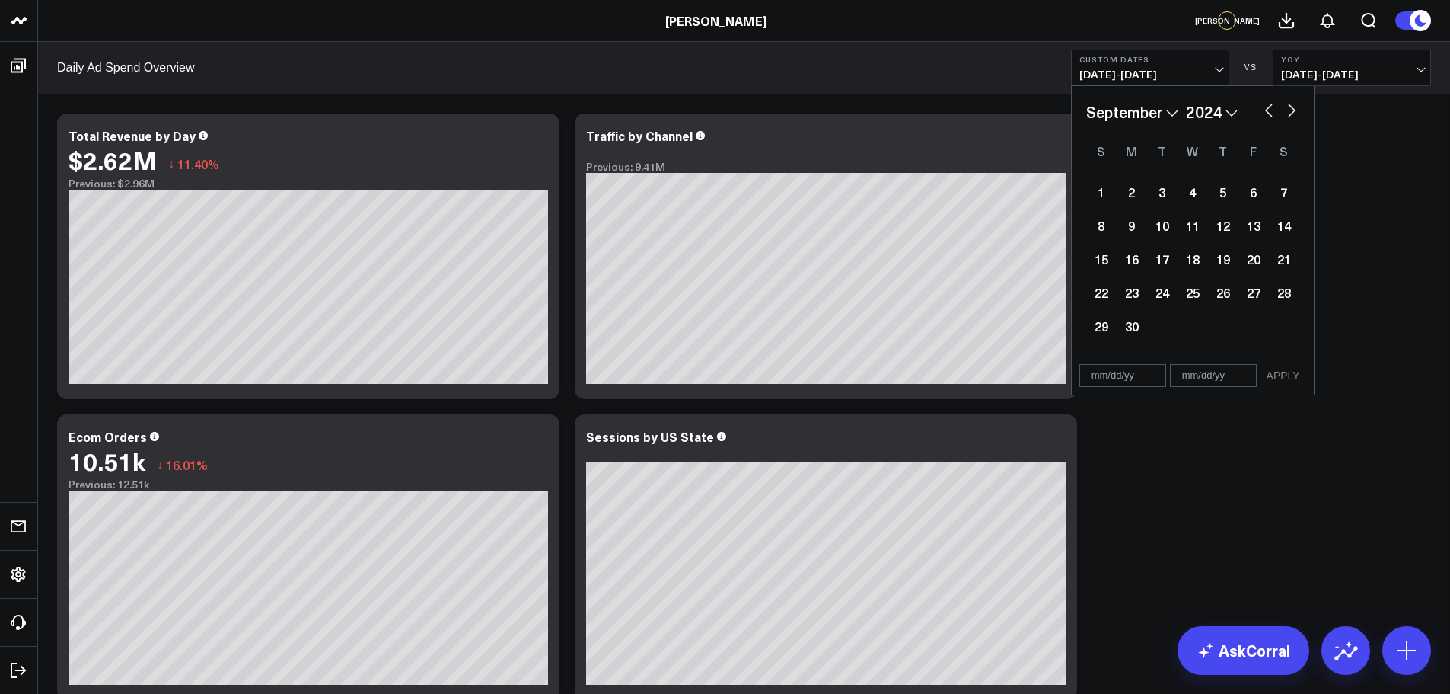
select select "2024"
click at [1159, 193] on div "1" at bounding box center [1162, 192] width 30 height 30
type input "[DATE]"
select select "9"
select select "2024"
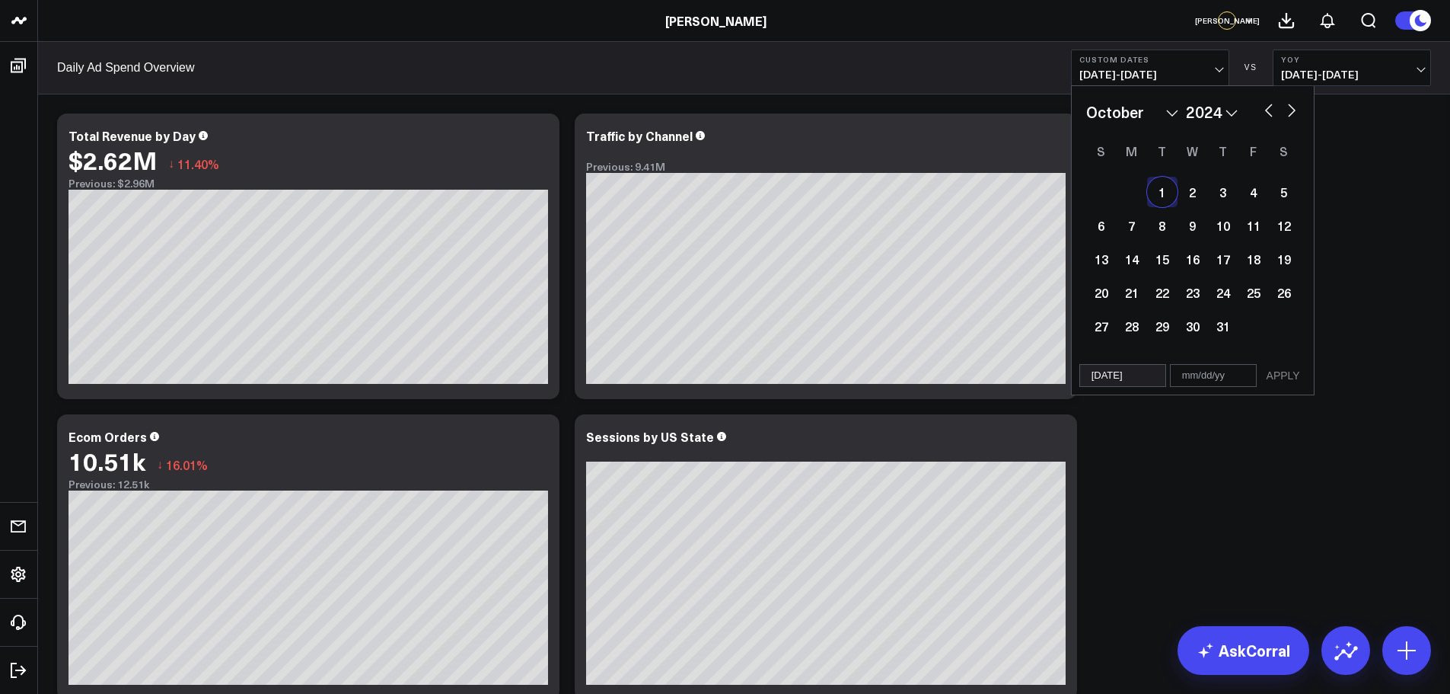
click at [1291, 107] on button "button" at bounding box center [1291, 109] width 15 height 18
select select "10"
select select "2024"
click at [1291, 107] on button "button" at bounding box center [1291, 109] width 15 height 18
select select "11"
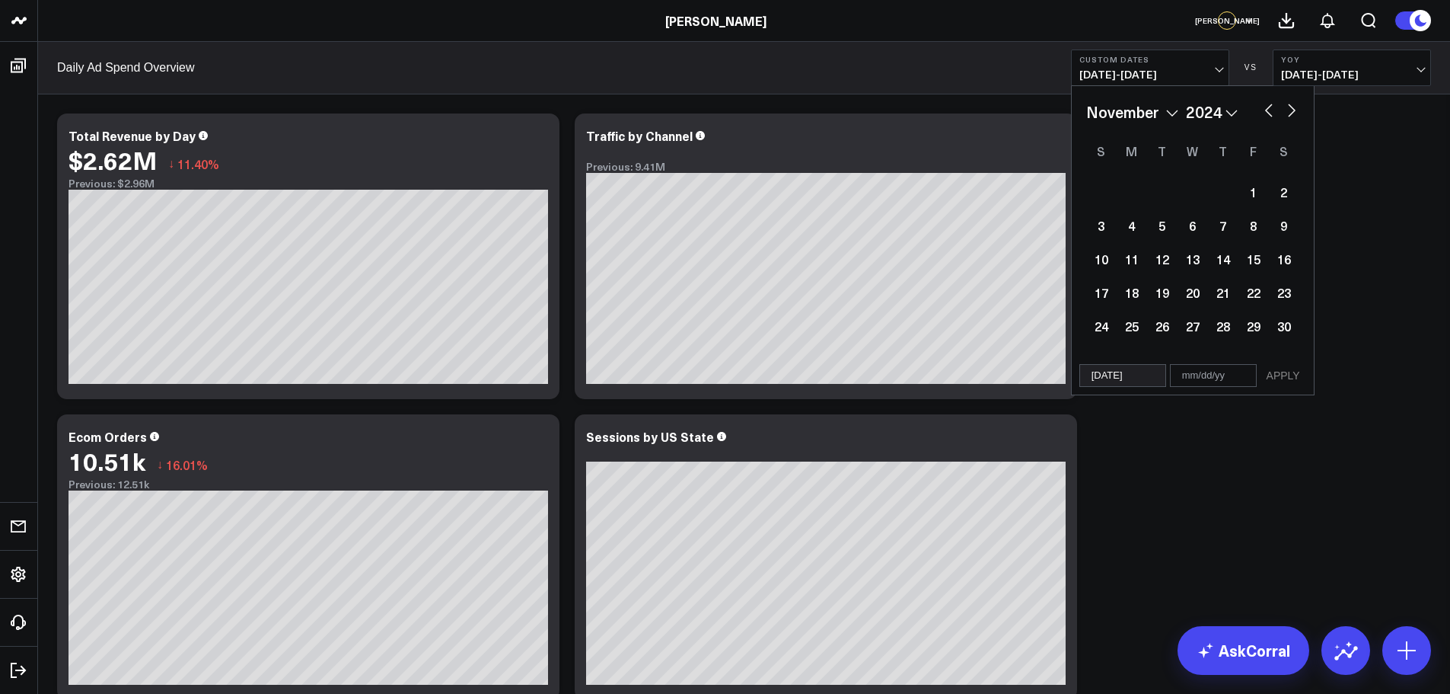
select select "2024"
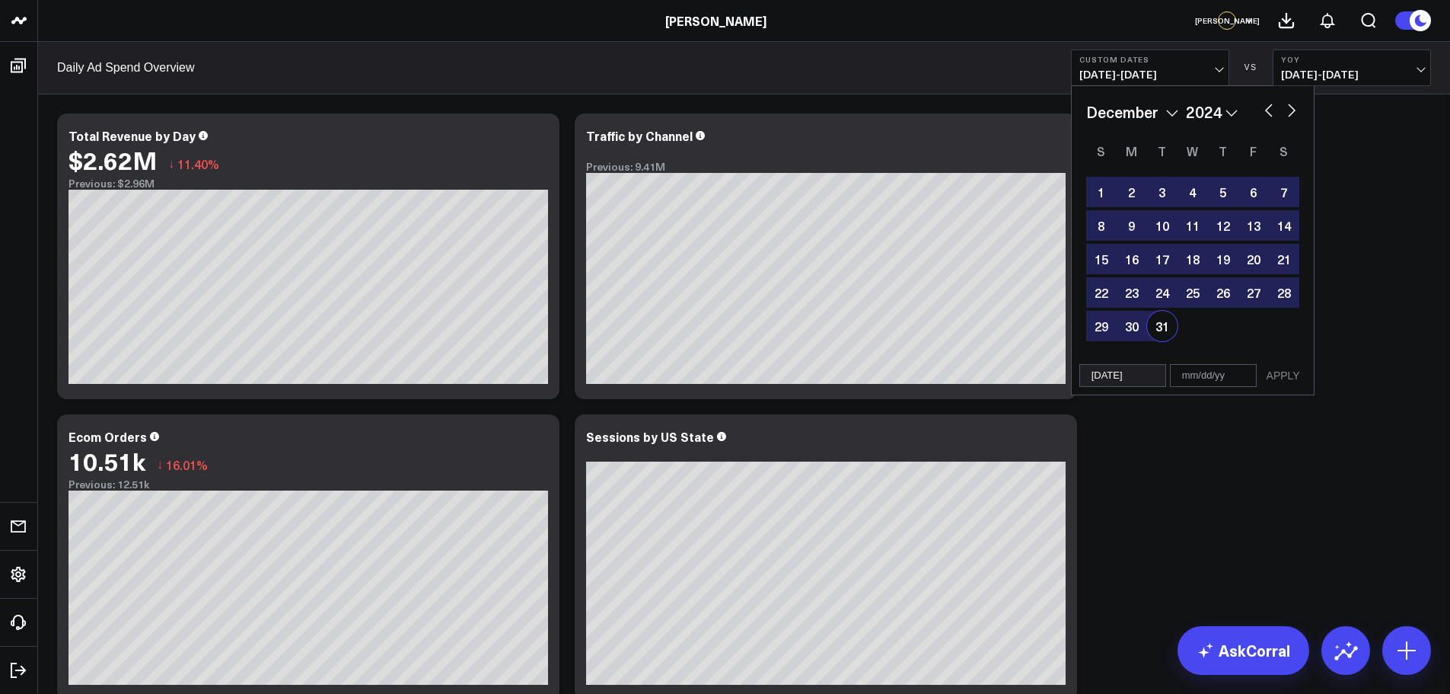
click at [1160, 333] on div "31" at bounding box center [1162, 326] width 30 height 30
type input "[DATE]"
select select "11"
select select "2024"
click at [1284, 372] on button "APPLY" at bounding box center [1284, 375] width 46 height 23
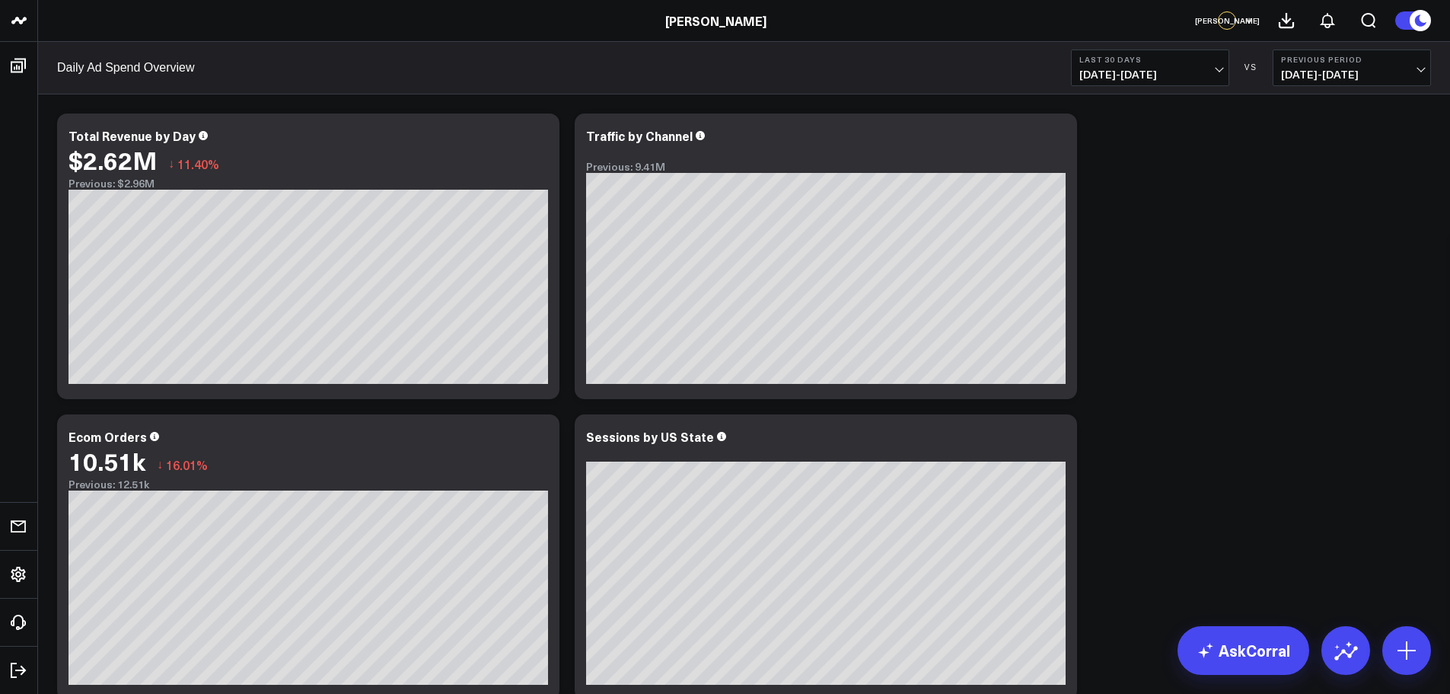
click at [1215, 71] on span "08/24/25 - 09/22/25" at bounding box center [1151, 75] width 142 height 12
click at [1139, 486] on link "Custom Dates" at bounding box center [1150, 486] width 157 height 29
select select "8"
select select "2025"
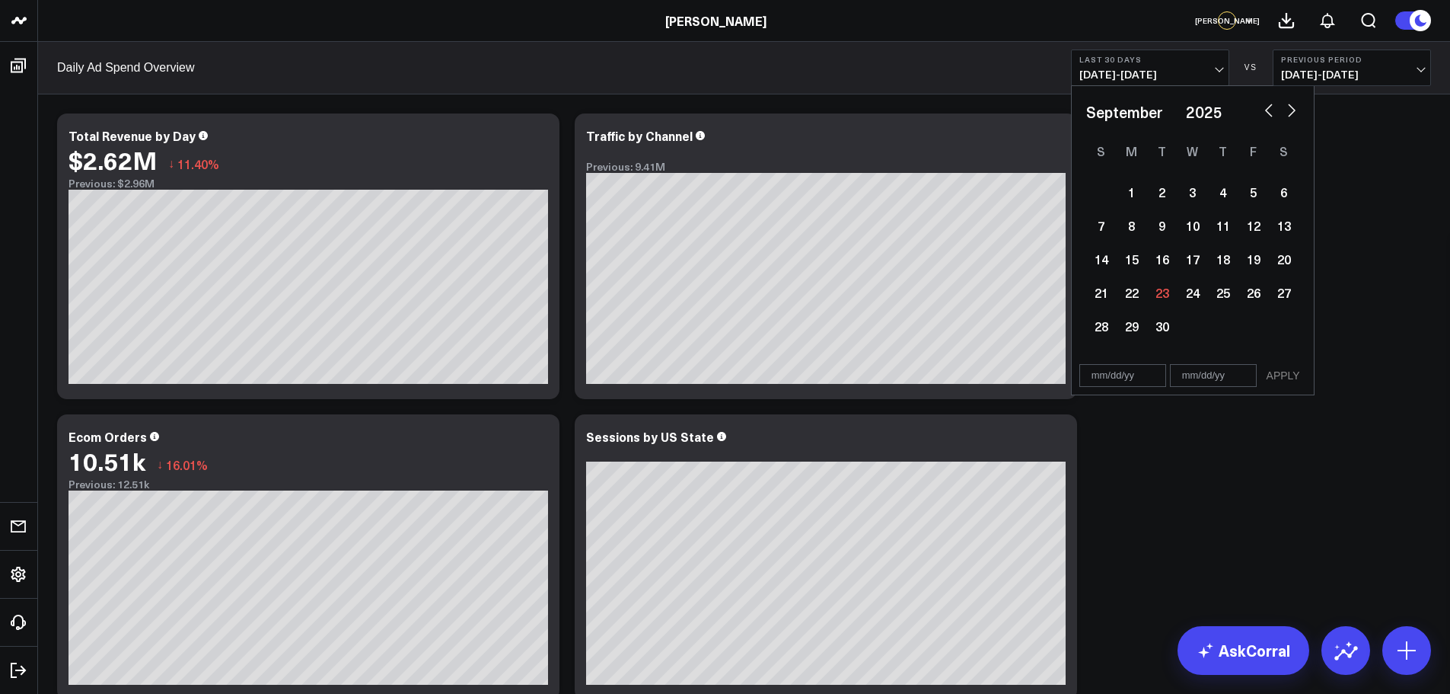
click at [1229, 112] on select "2026 2025 2024 2023 2022 2021 2020 2019 2018 2017 2016 2015 2014 2013 2012 2011…" at bounding box center [1212, 111] width 52 height 23
select select "8"
select select "2024"
click at [1292, 106] on button "button" at bounding box center [1291, 109] width 15 height 18
select select "9"
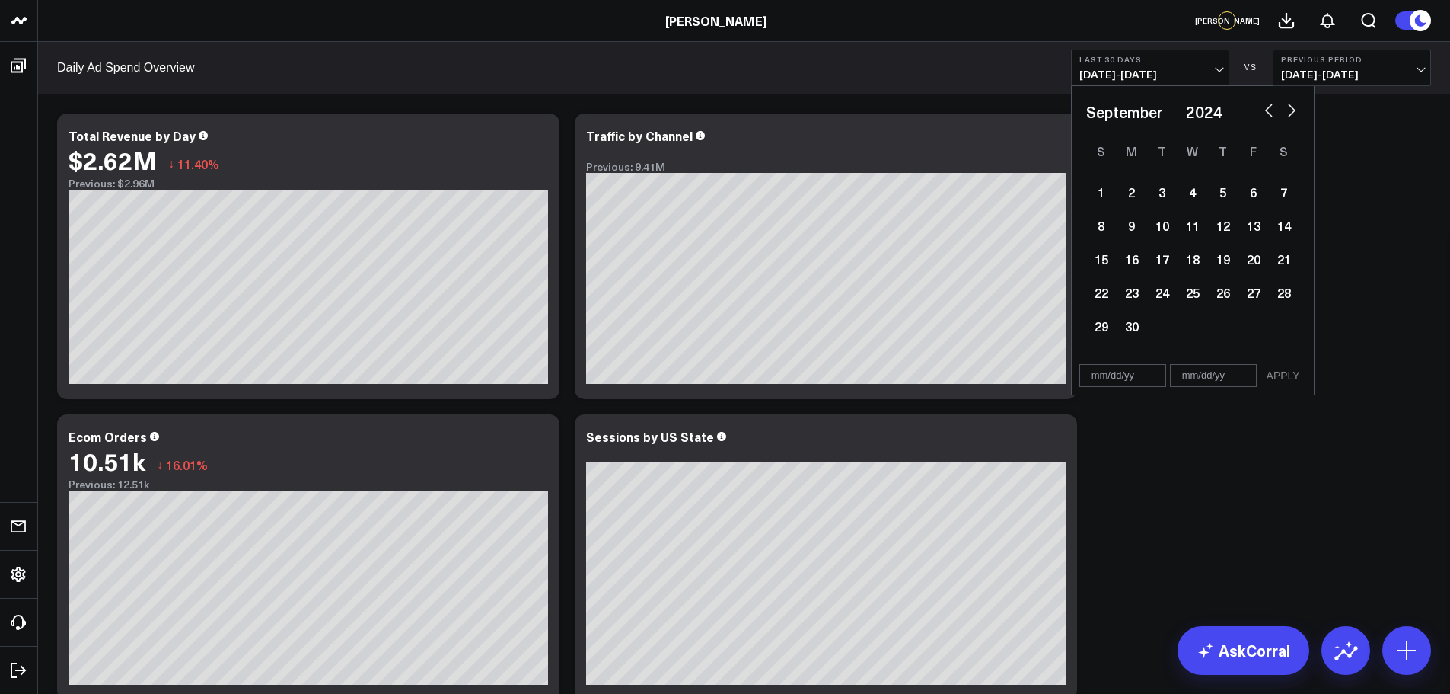
select select "2024"
click at [1163, 192] on div "1" at bounding box center [1162, 192] width 30 height 30
type input "[DATE]"
select select "9"
select select "2024"
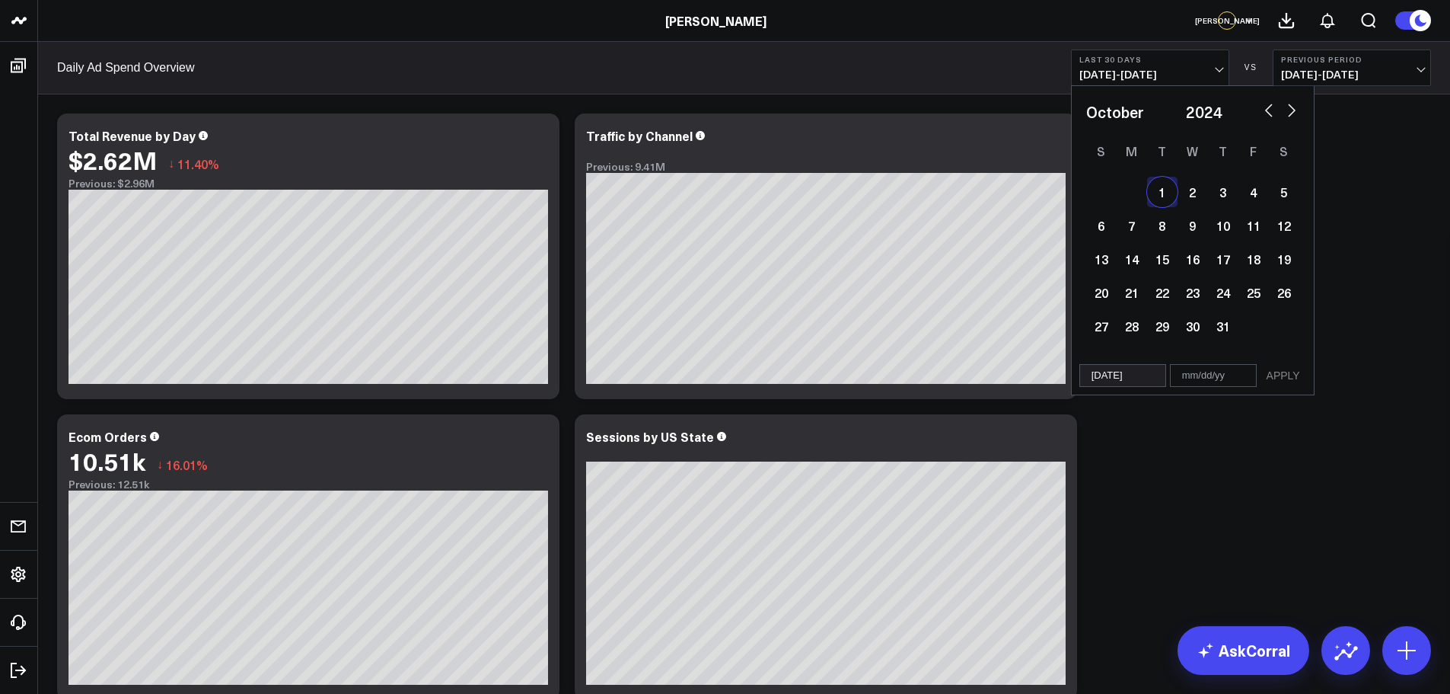
click at [1293, 110] on button "button" at bounding box center [1291, 109] width 15 height 18
select select "10"
select select "2024"
click at [1293, 110] on button "button" at bounding box center [1291, 109] width 15 height 18
select select "11"
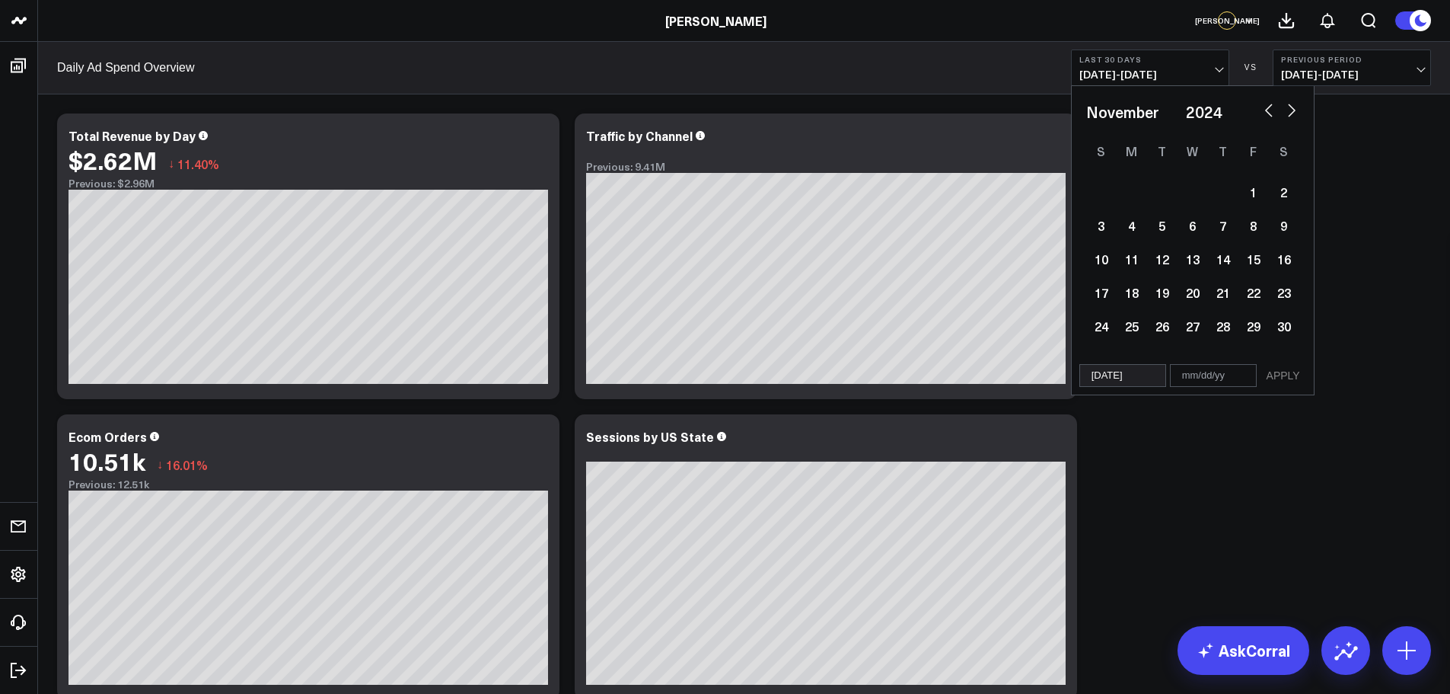
select select "2024"
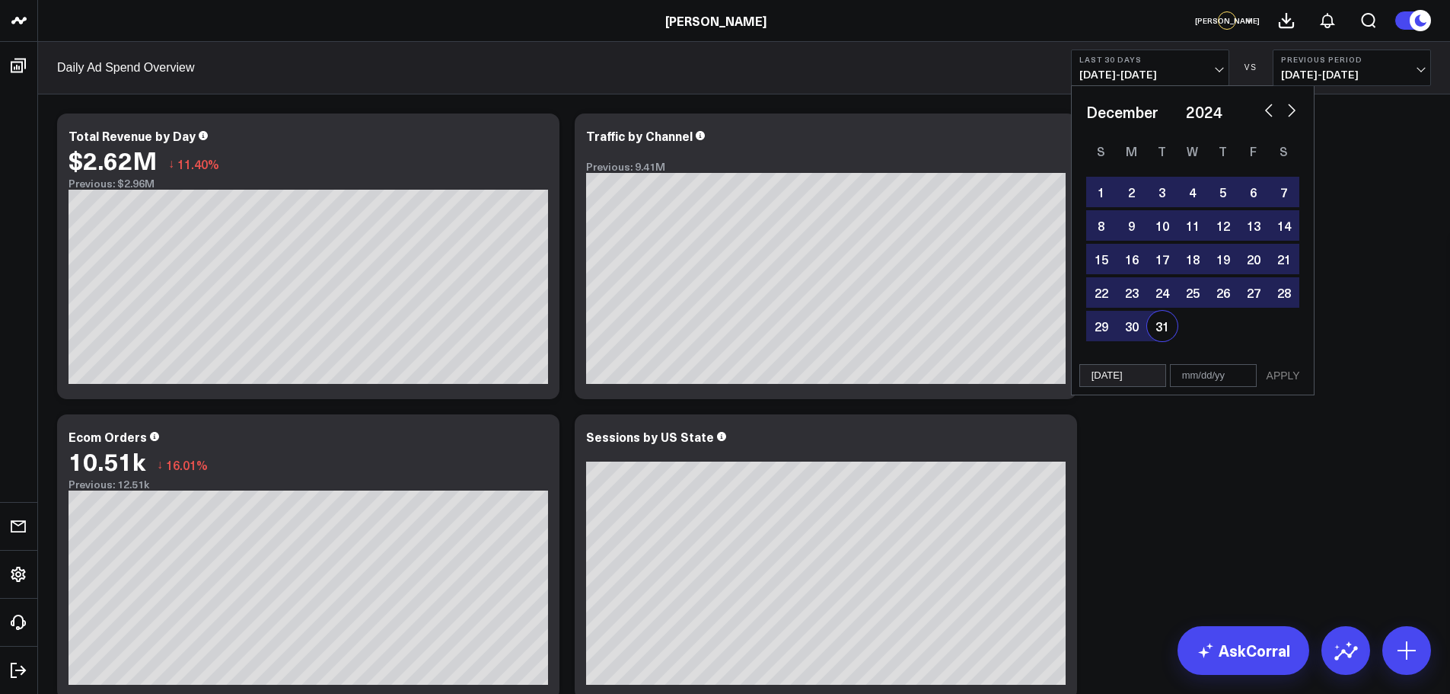
click at [1166, 326] on div "31" at bounding box center [1162, 326] width 30 height 30
type input "[DATE]"
select select "11"
select select "2024"
click at [1307, 375] on div "10/01/24 12/31/24 APPLY" at bounding box center [1193, 375] width 244 height 39
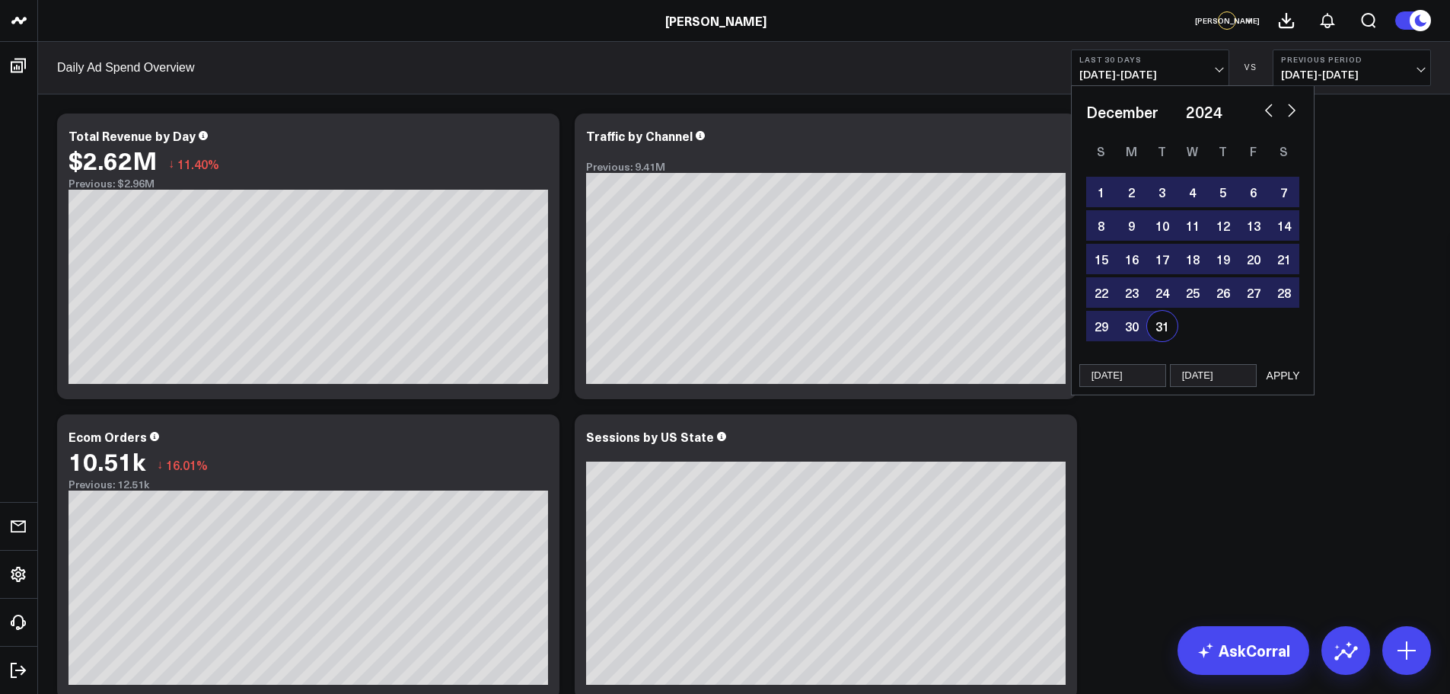
select select "11"
select select "2024"
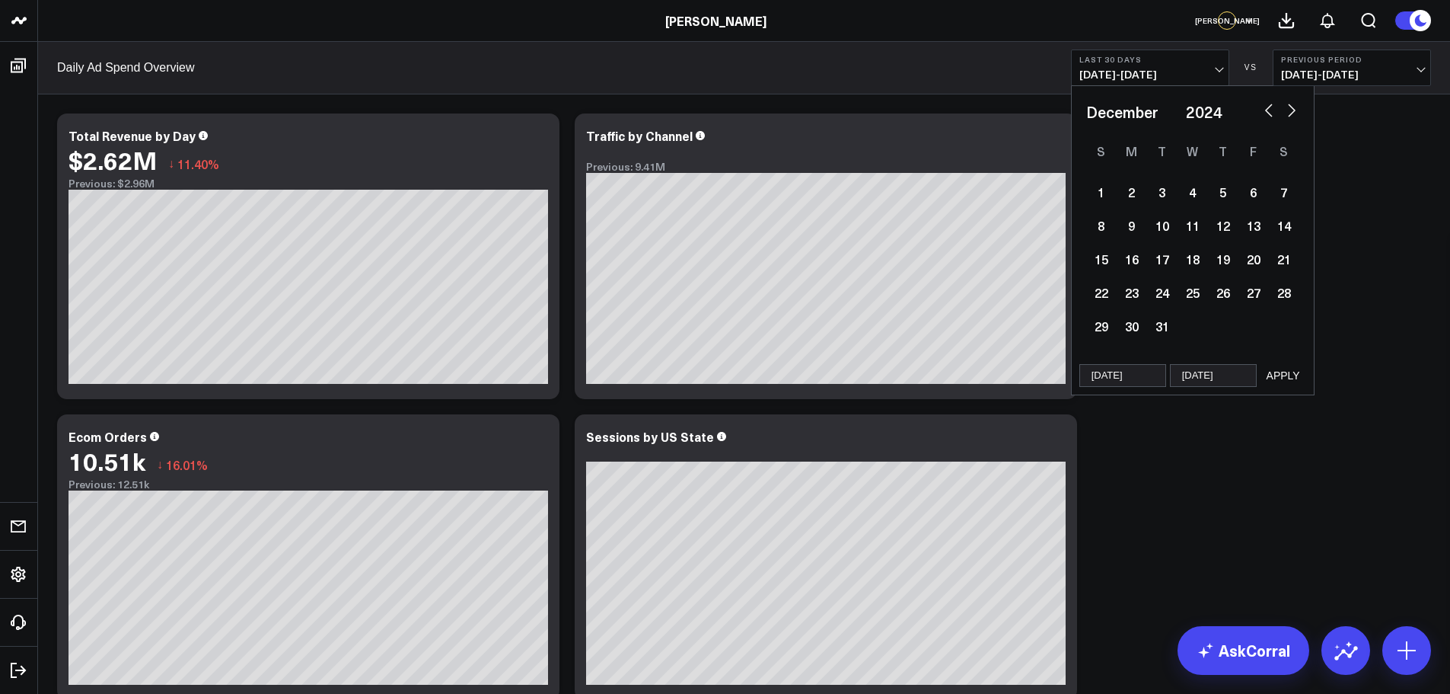
click at [1299, 373] on button "APPLY" at bounding box center [1284, 375] width 46 height 23
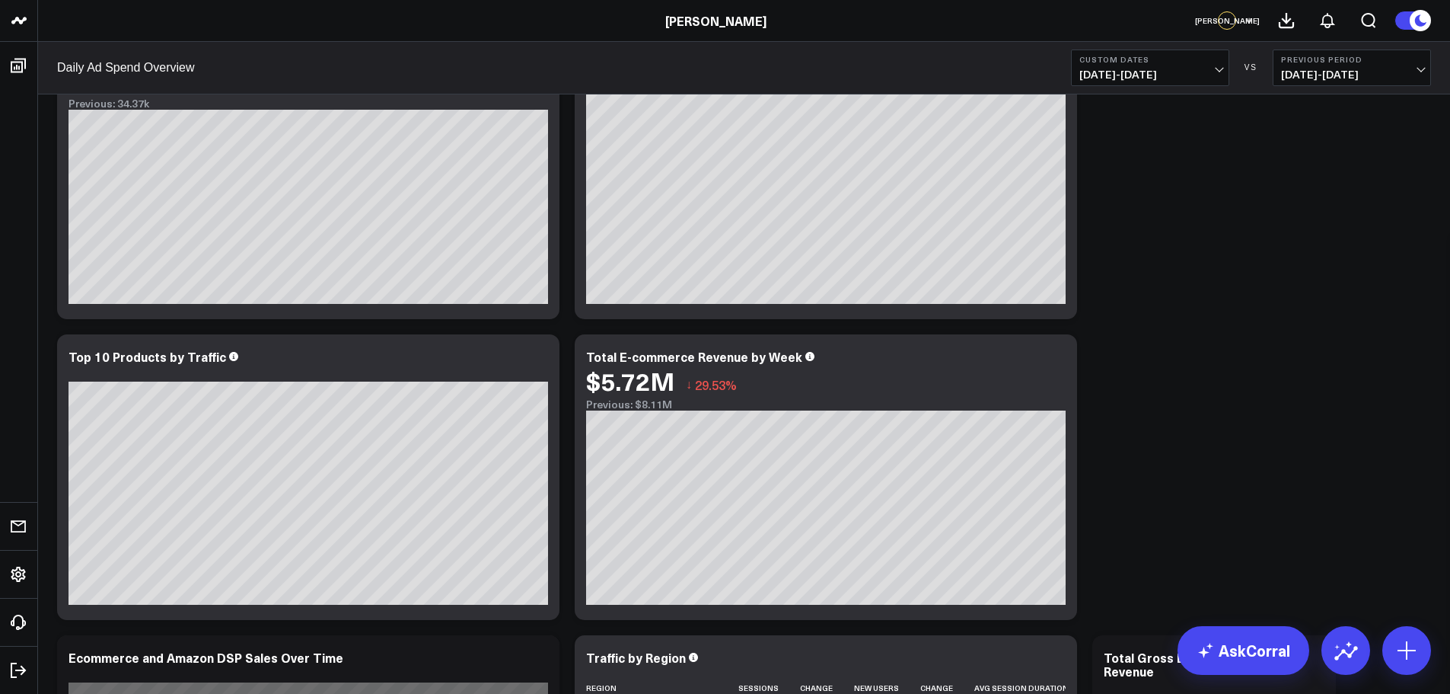
scroll to position [685, 0]
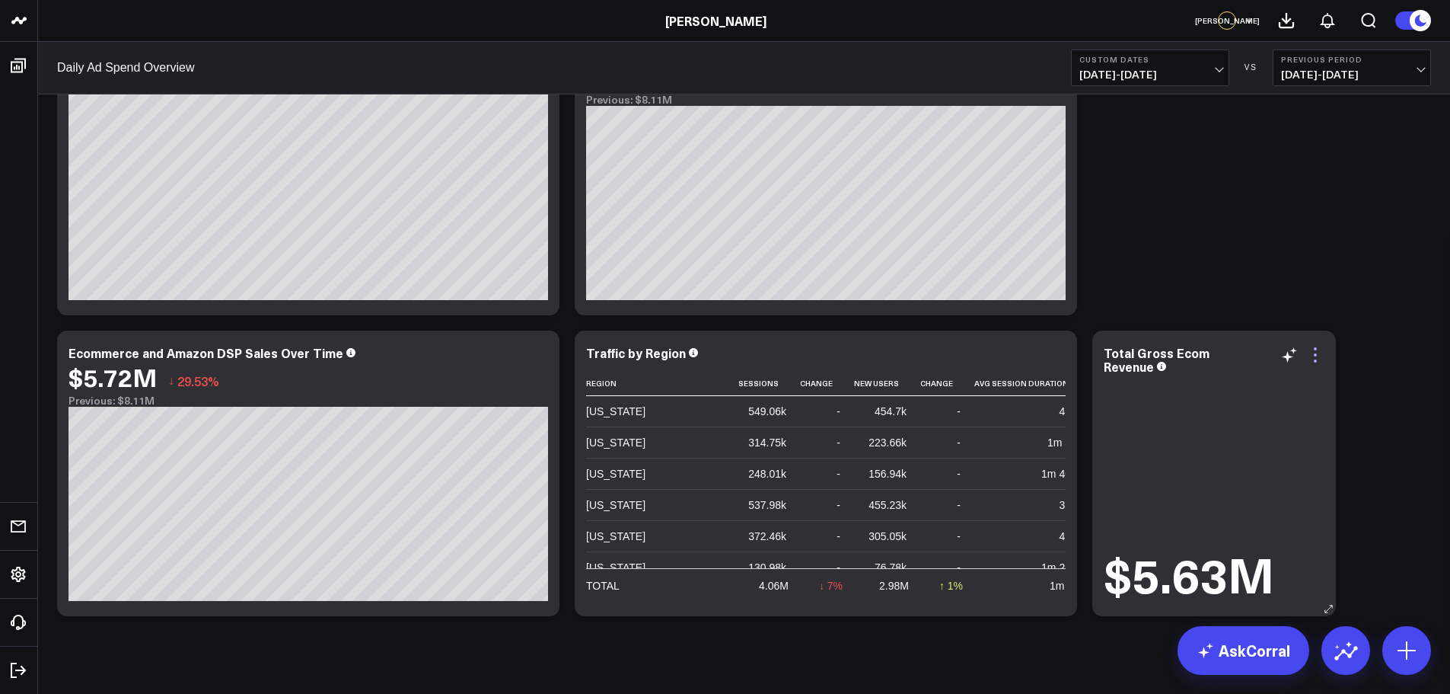
click at [1316, 352] on icon at bounding box center [1315, 355] width 18 height 18
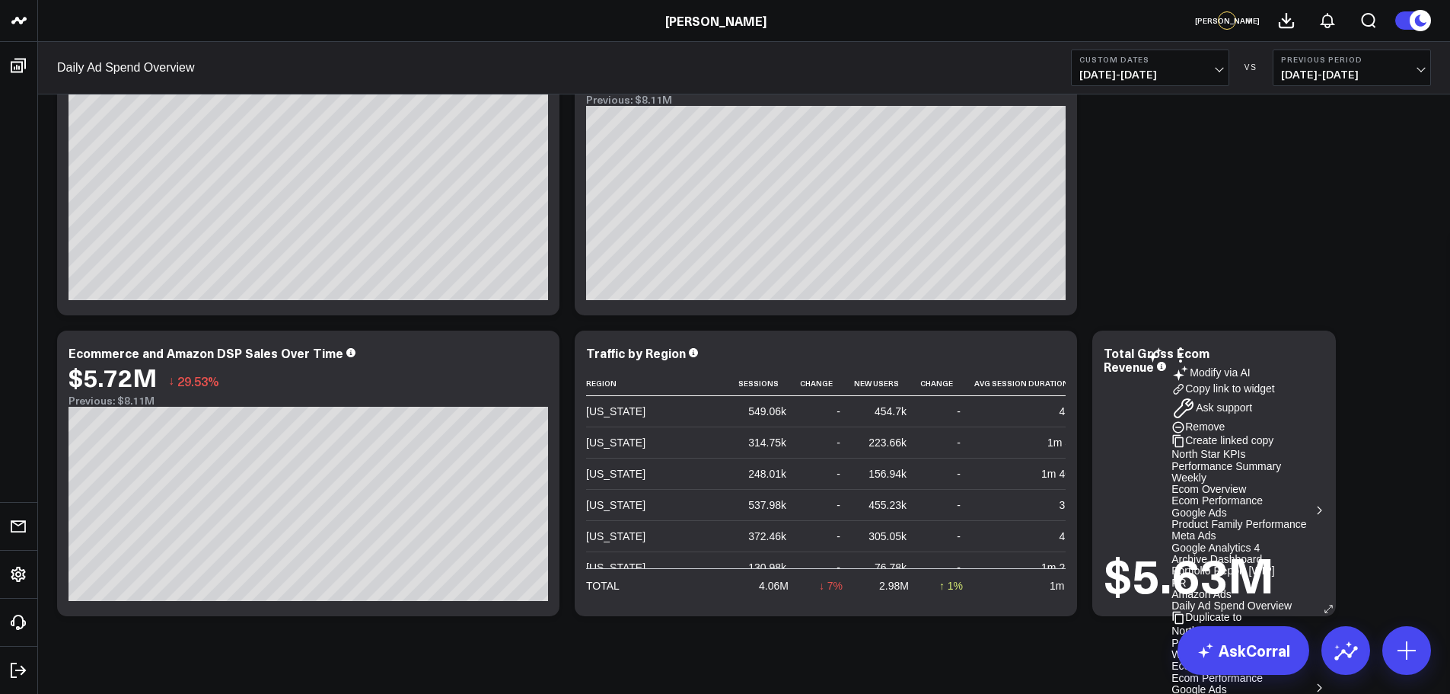
click at [1225, 434] on button "Remove" at bounding box center [1198, 427] width 53 height 14
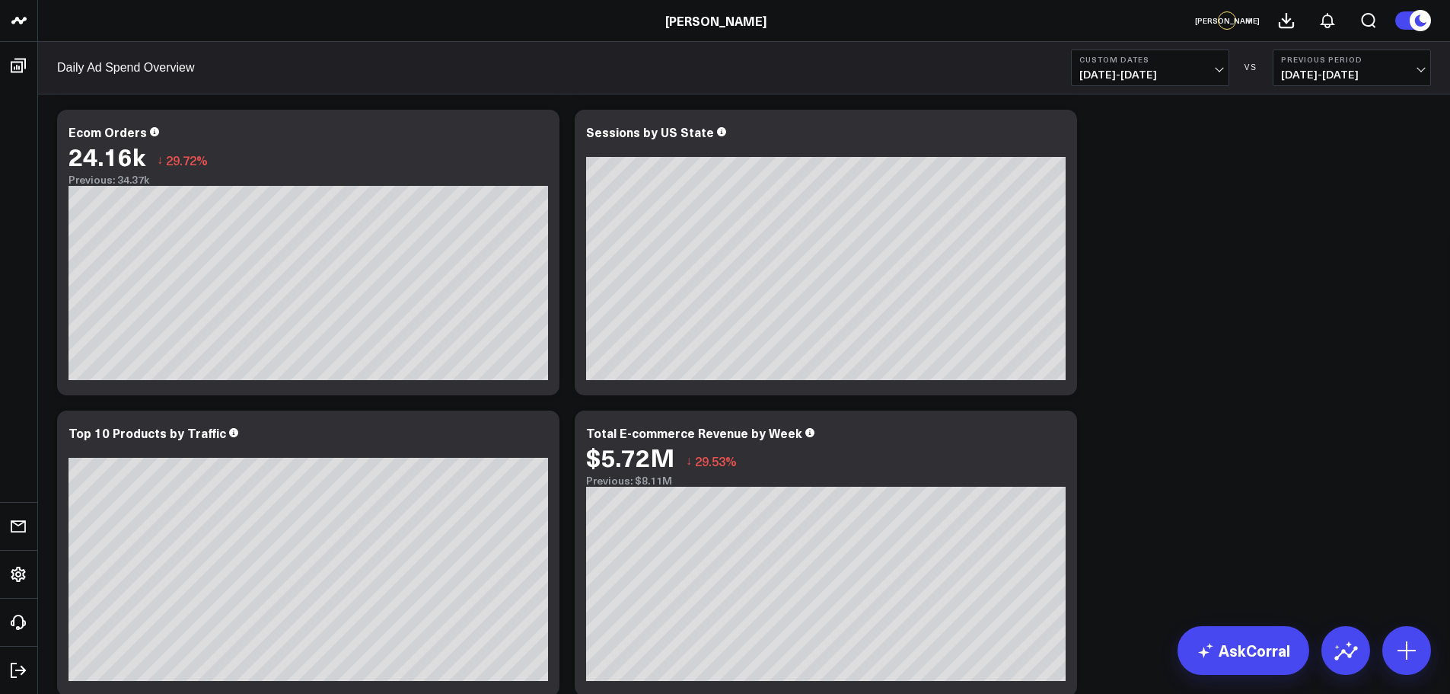
scroll to position [0, 0]
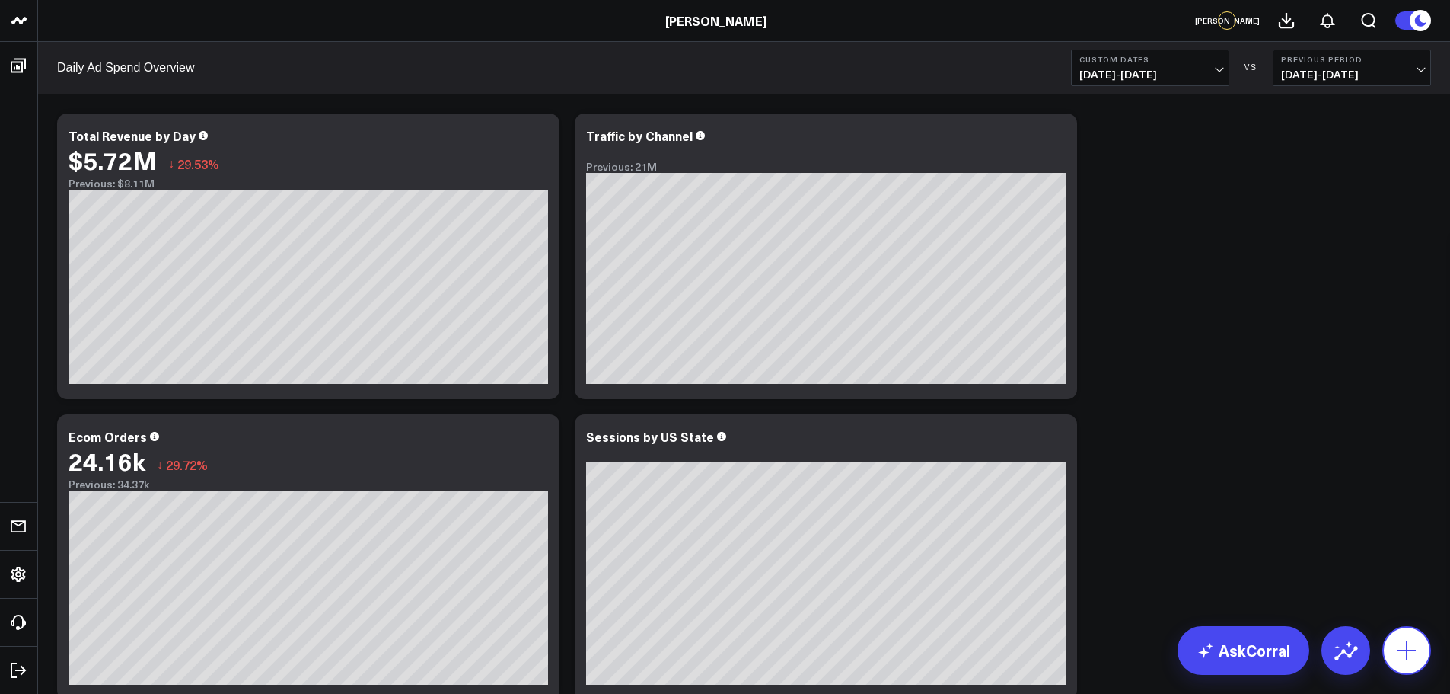
click at [1406, 652] on icon at bounding box center [1407, 650] width 18 height 18
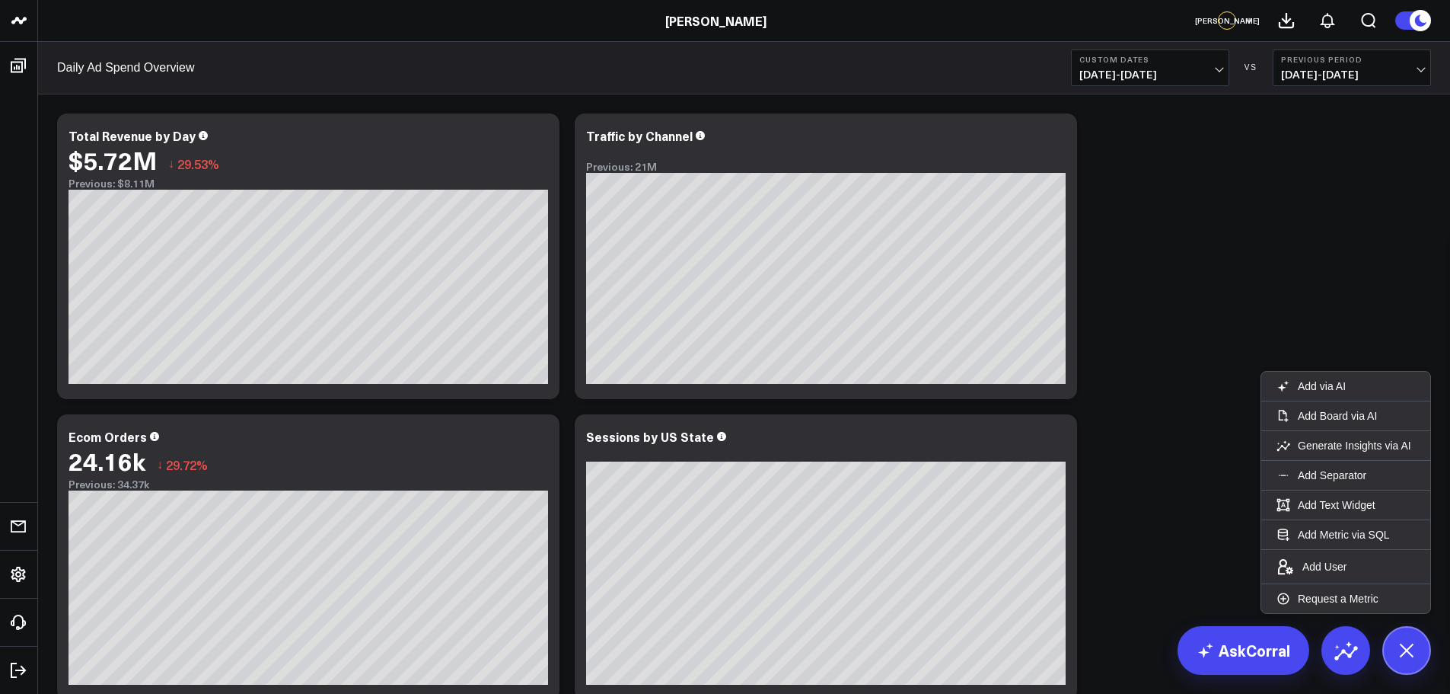
drag, startPoint x: 1235, startPoint y: 264, endPoint x: 1217, endPoint y: 257, distance: 19.8
click at [1235, 263] on div "Modify via AI Copy link to widget Ask support Remove Create linked copy North S…" at bounding box center [743, 707] width 1389 height 1203
click at [1404, 648] on icon at bounding box center [1407, 650] width 26 height 26
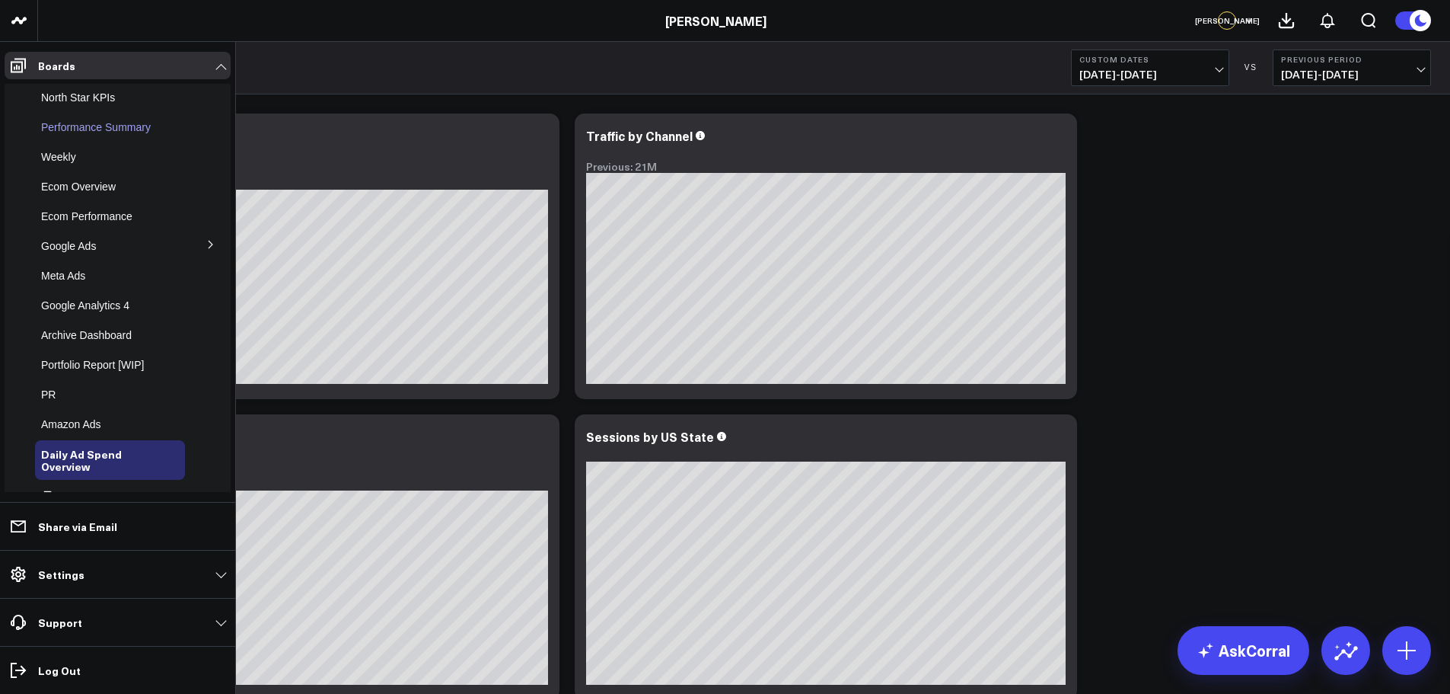
click at [85, 130] on span "Performance Summary" at bounding box center [96, 127] width 110 height 12
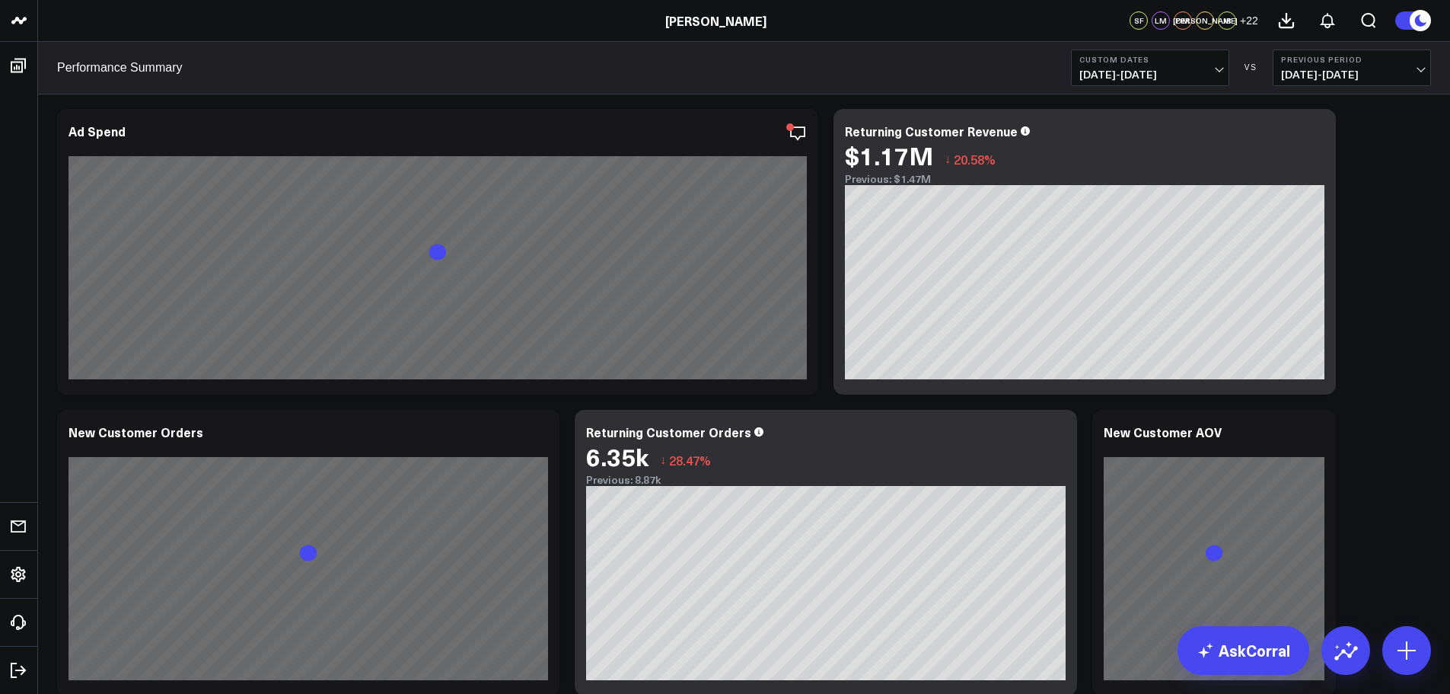
scroll to position [1294, 0]
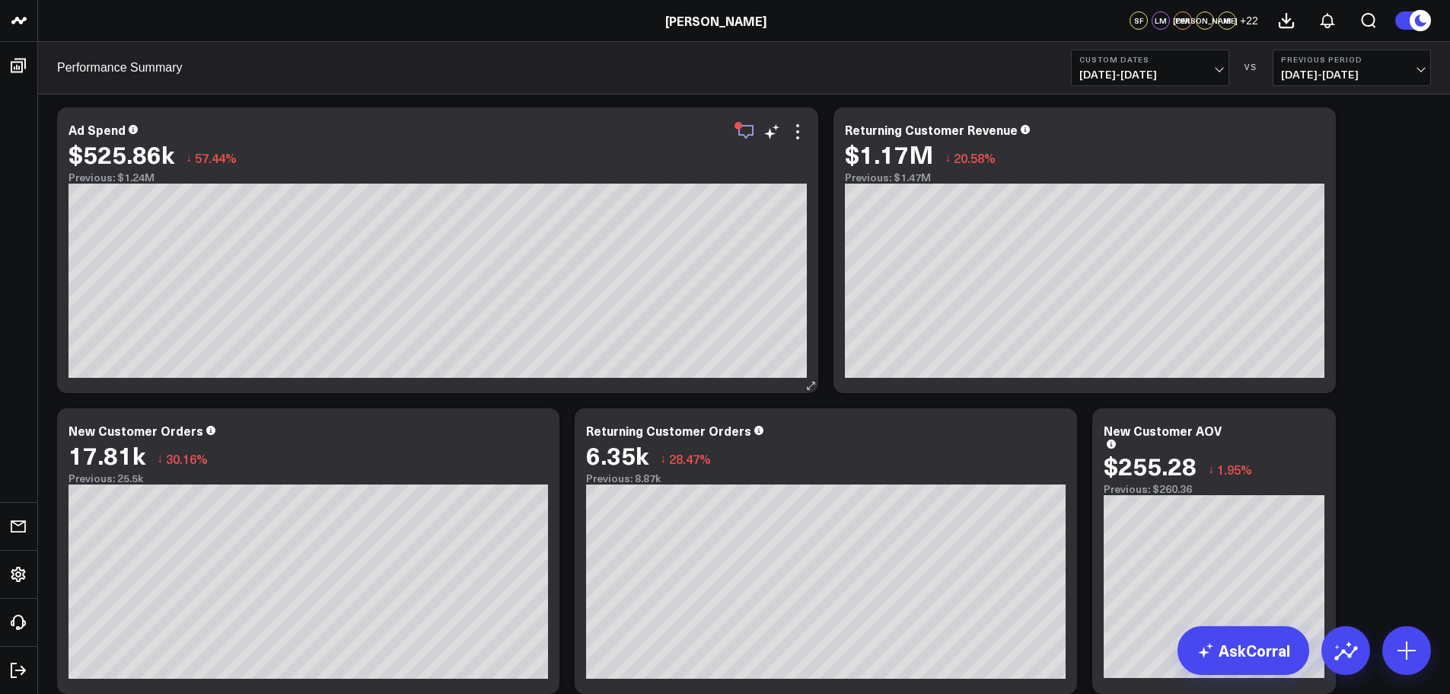
click at [750, 132] on icon "button" at bounding box center [746, 132] width 18 height 18
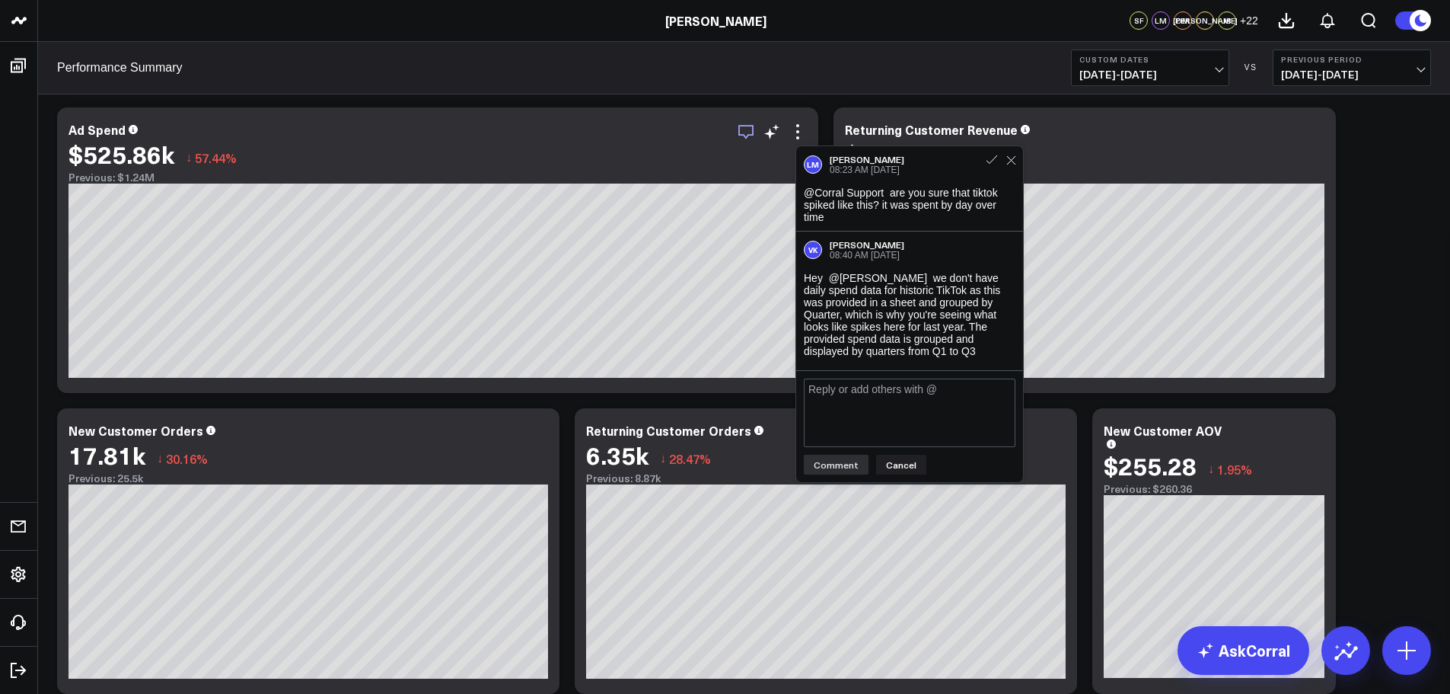
click at [749, 132] on icon "button" at bounding box center [746, 132] width 18 height 18
click at [1007, 161] on icon at bounding box center [1011, 160] width 10 height 10
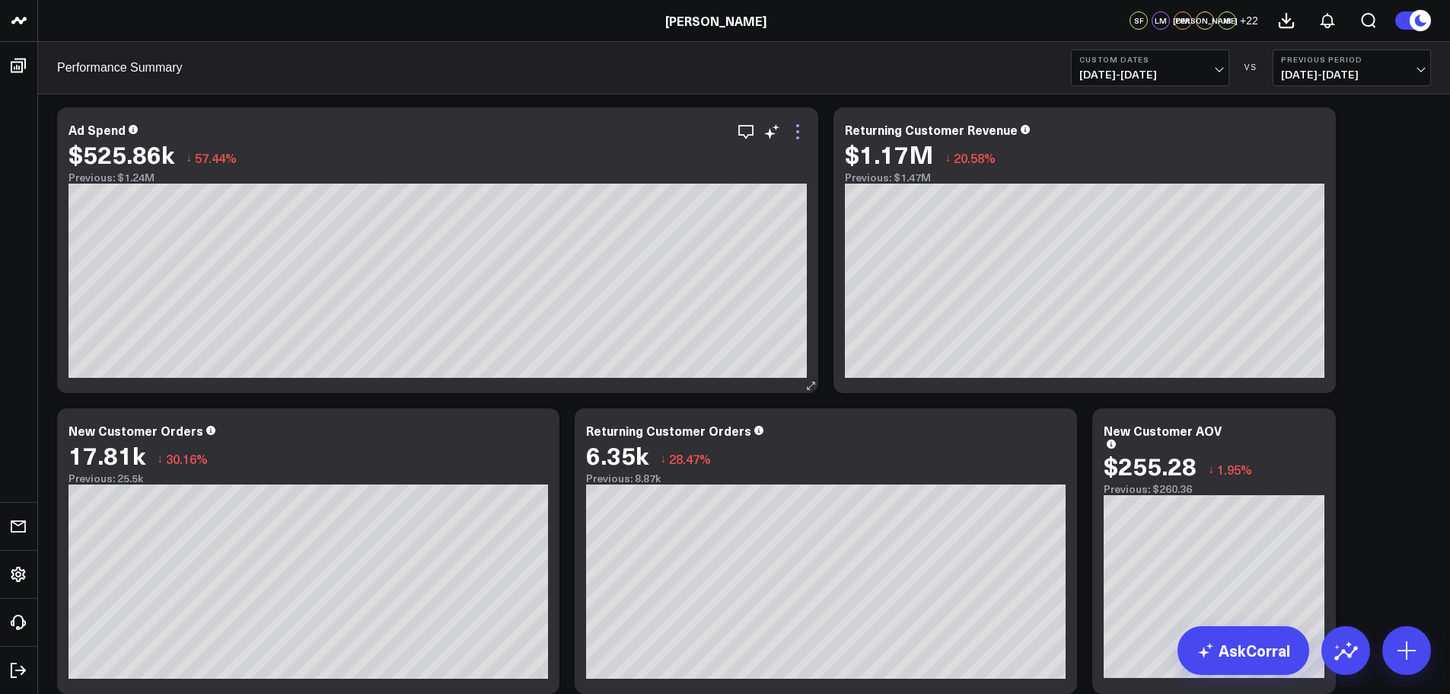
click at [795, 133] on icon at bounding box center [798, 132] width 18 height 18
click at [1434, 293] on div "Modify via AI Copy link to widget Ask support Remove Create linked copy North S…" at bounding box center [743, 379] width 1389 height 3135
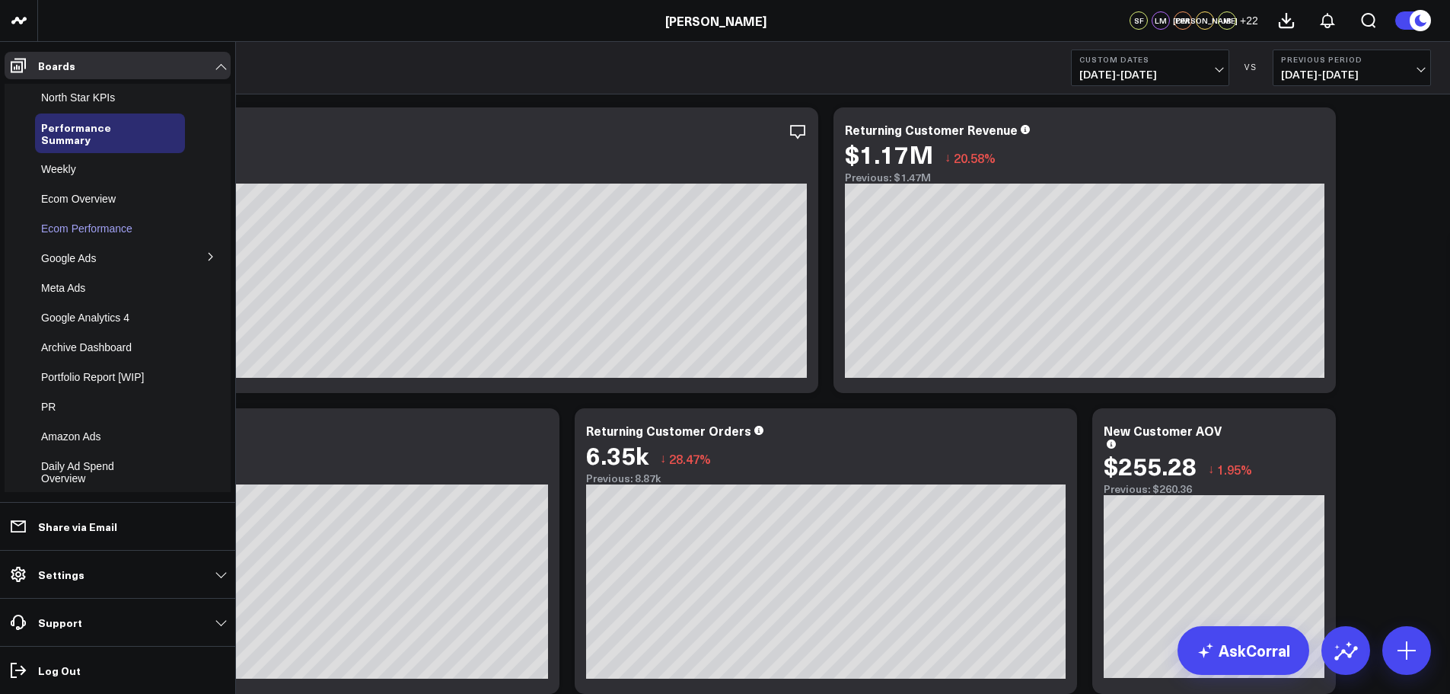
scroll to position [54, 0]
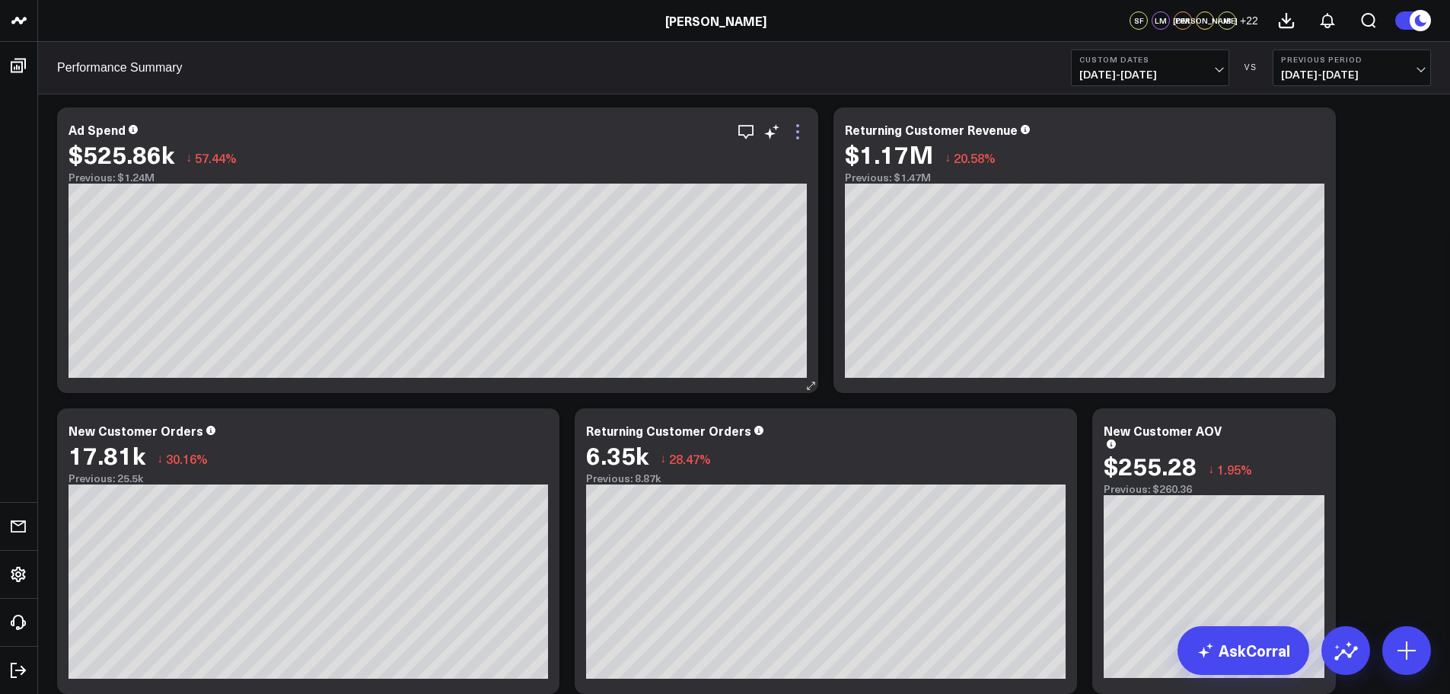
click at [800, 130] on icon at bounding box center [798, 132] width 18 height 18
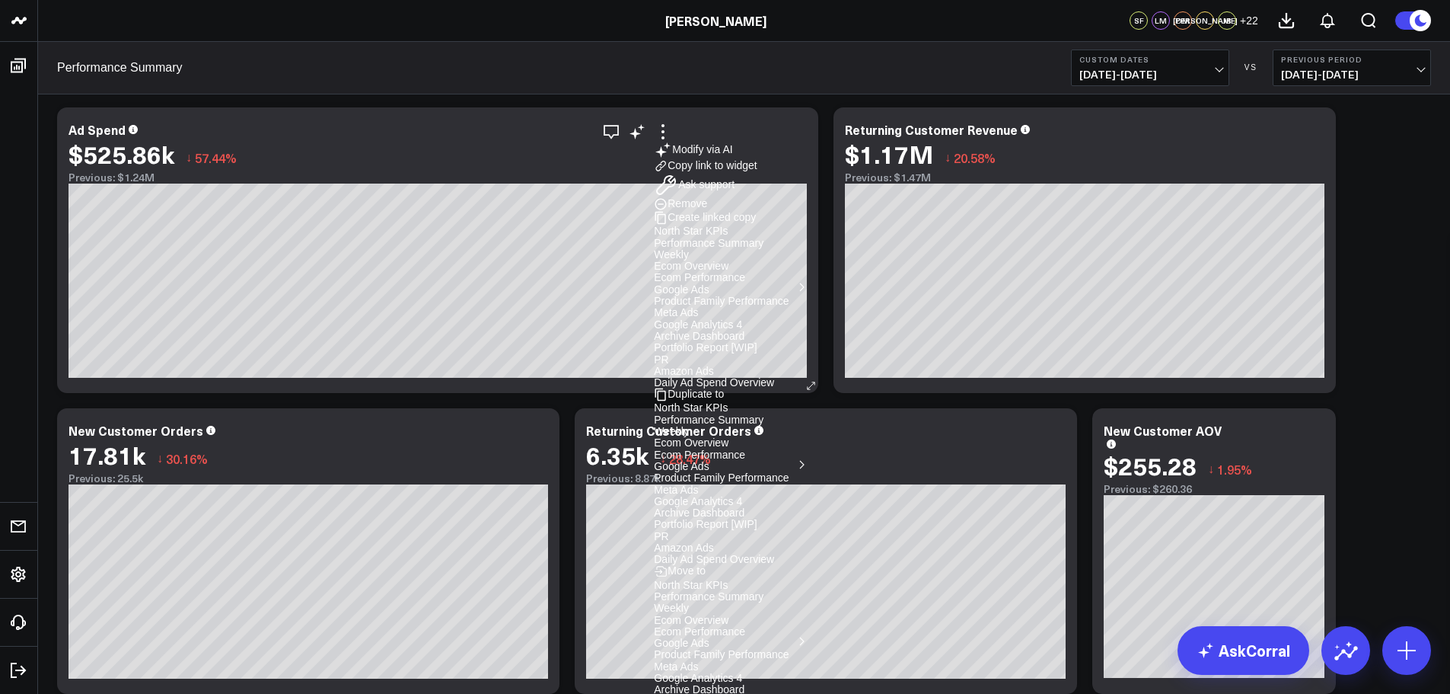
click at [774, 553] on button "Daily Ad Spend Overview" at bounding box center [714, 558] width 120 height 11
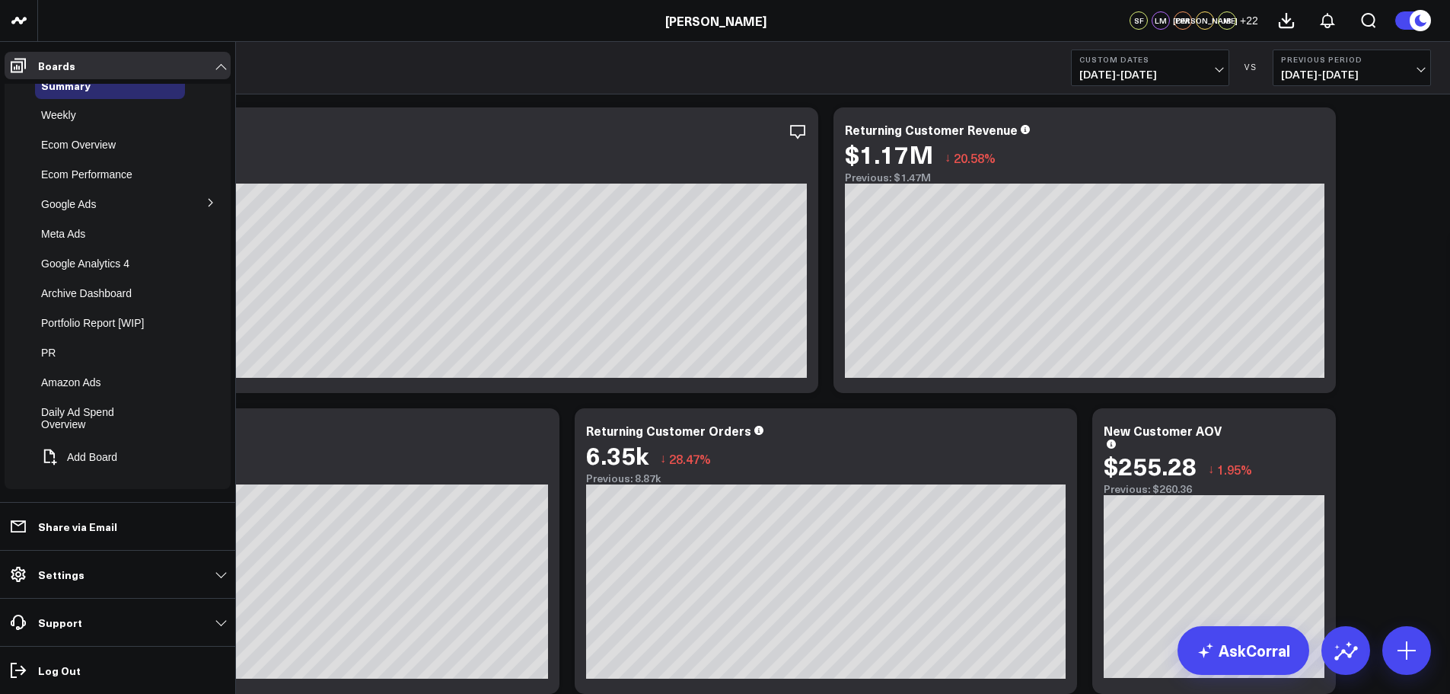
scroll to position [30, 0]
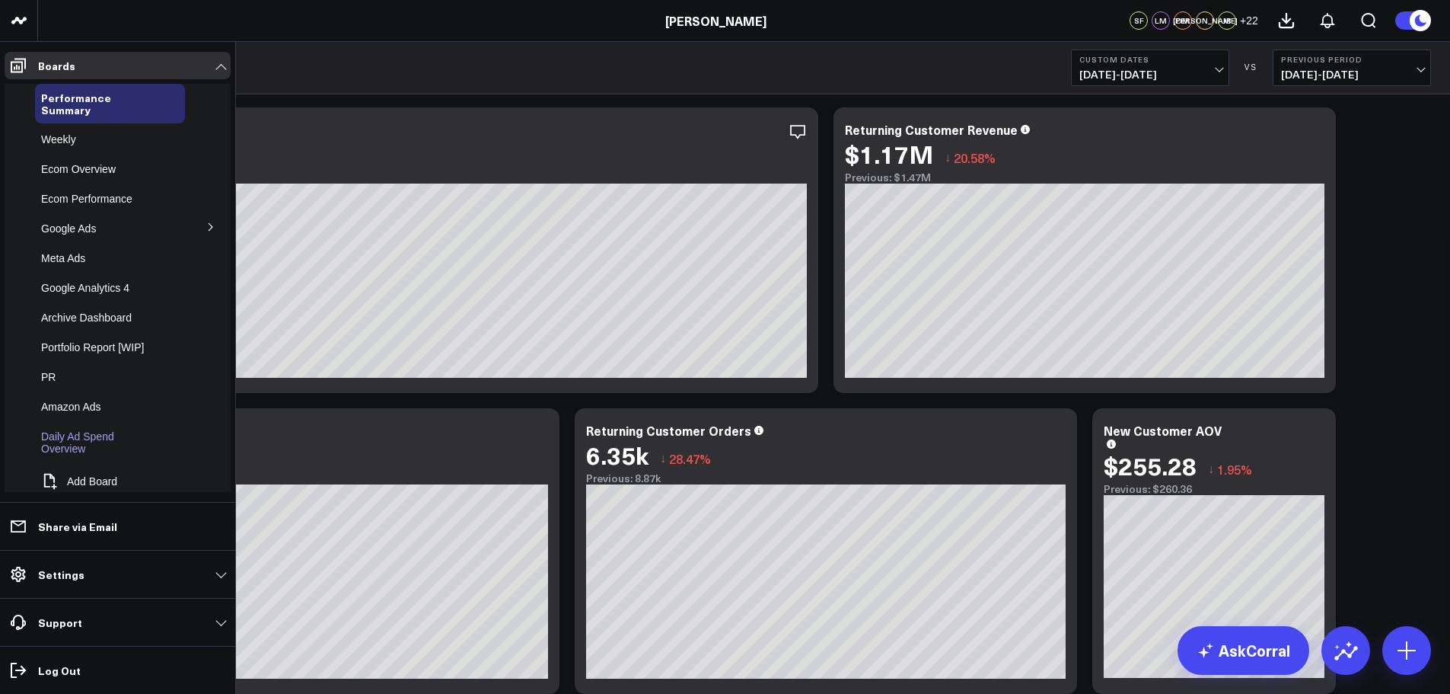
click at [77, 436] on span "Daily Ad Spend Overview" at bounding box center [77, 442] width 73 height 24
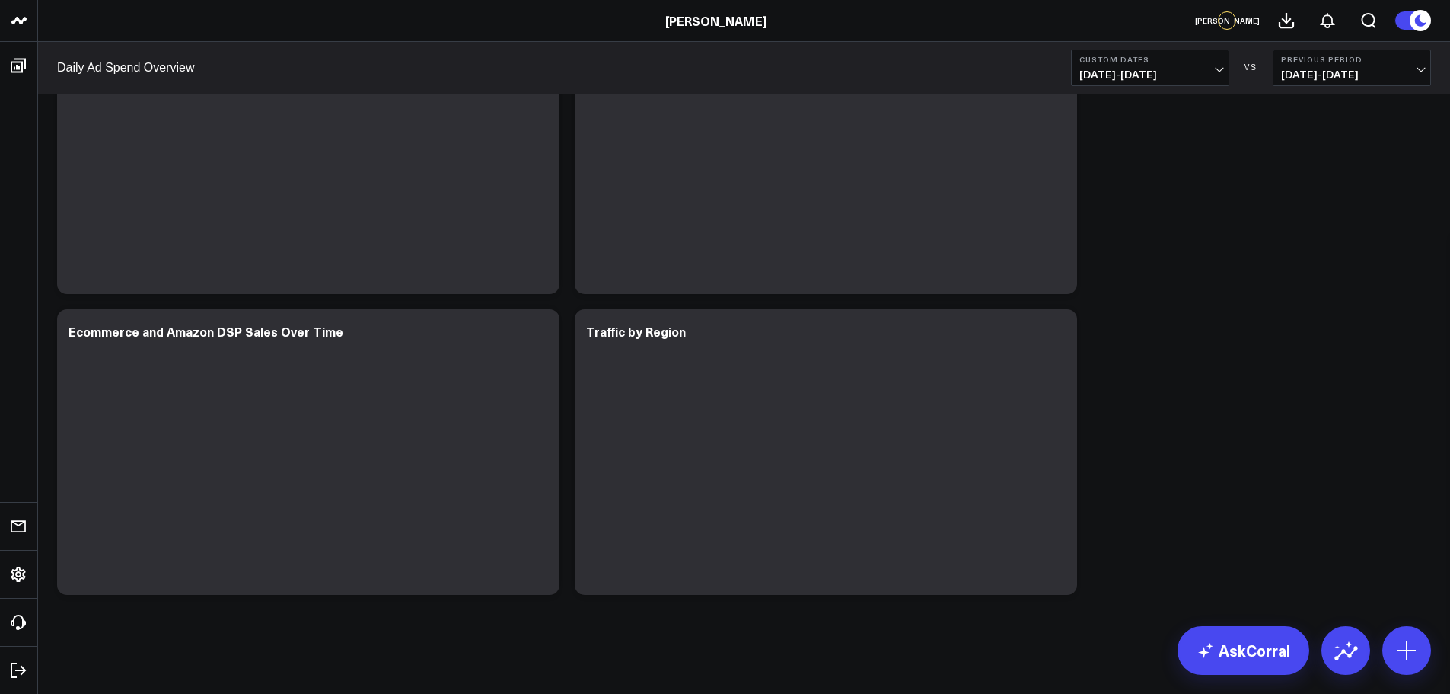
scroll to position [6, 0]
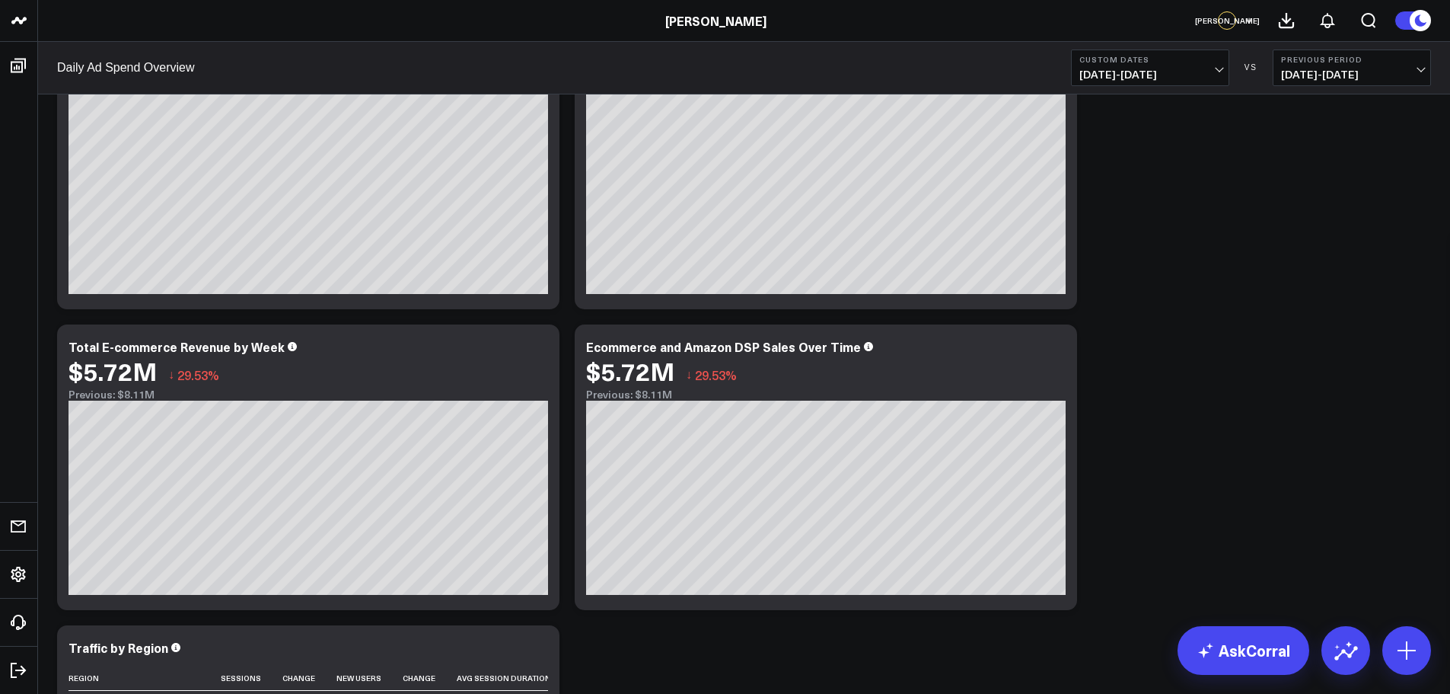
scroll to position [0, 0]
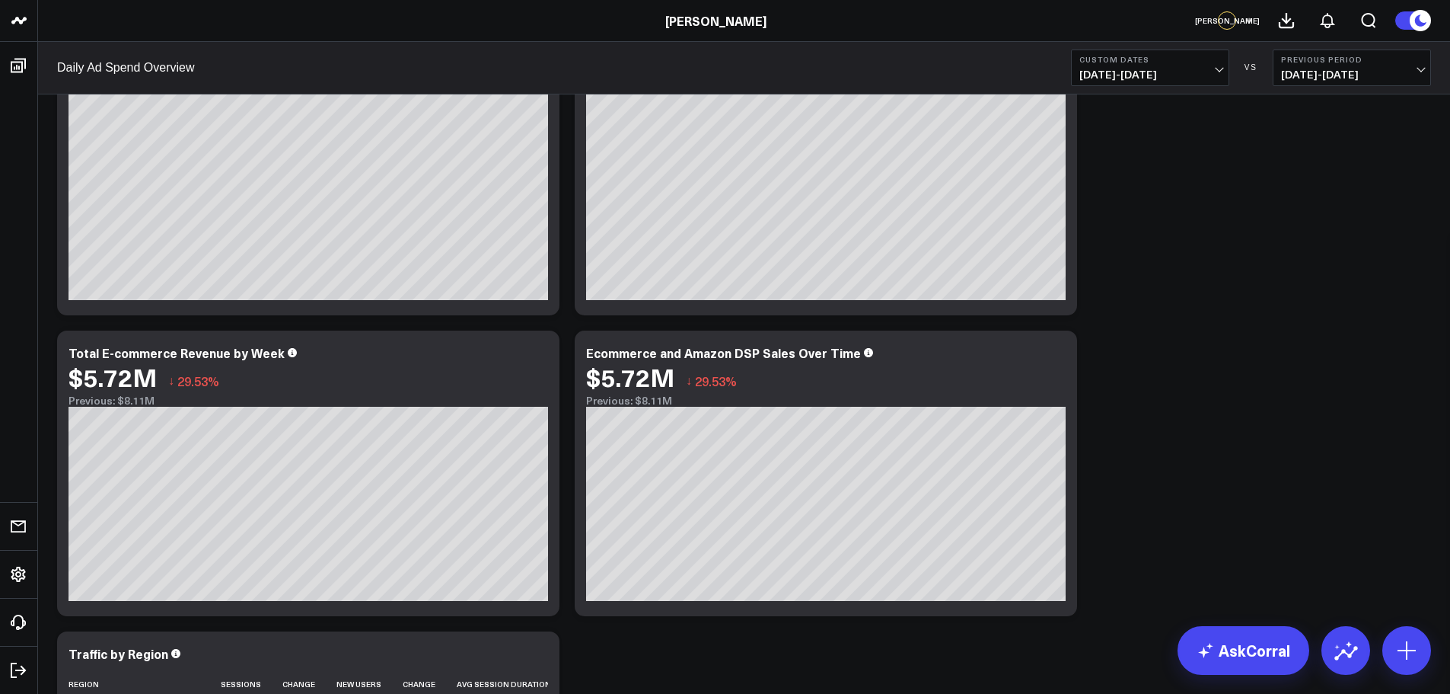
scroll to position [1007, 0]
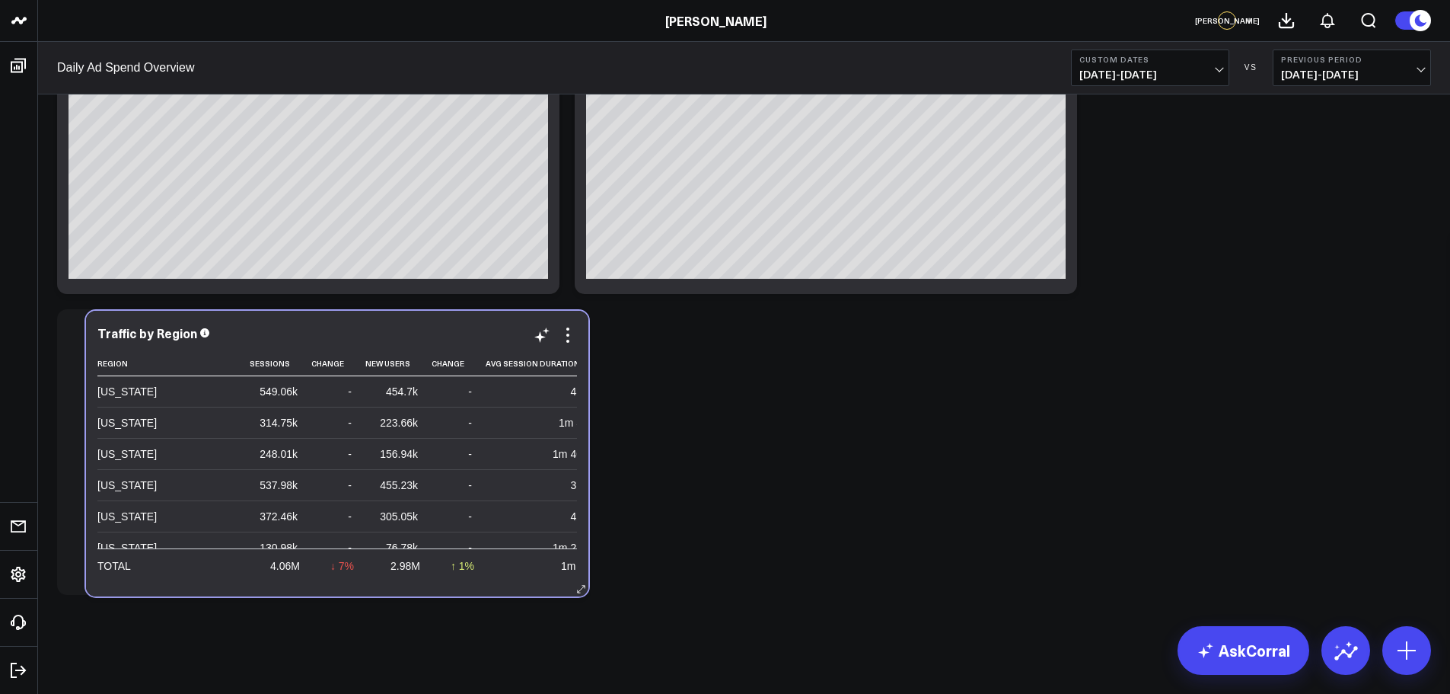
drag, startPoint x: 334, startPoint y: 580, endPoint x: 348, endPoint y: 582, distance: 13.8
click at [349, 582] on div "Traffic by Region Region Sessions Change New Users Change Avg Session Duration …" at bounding box center [337, 453] width 502 height 285
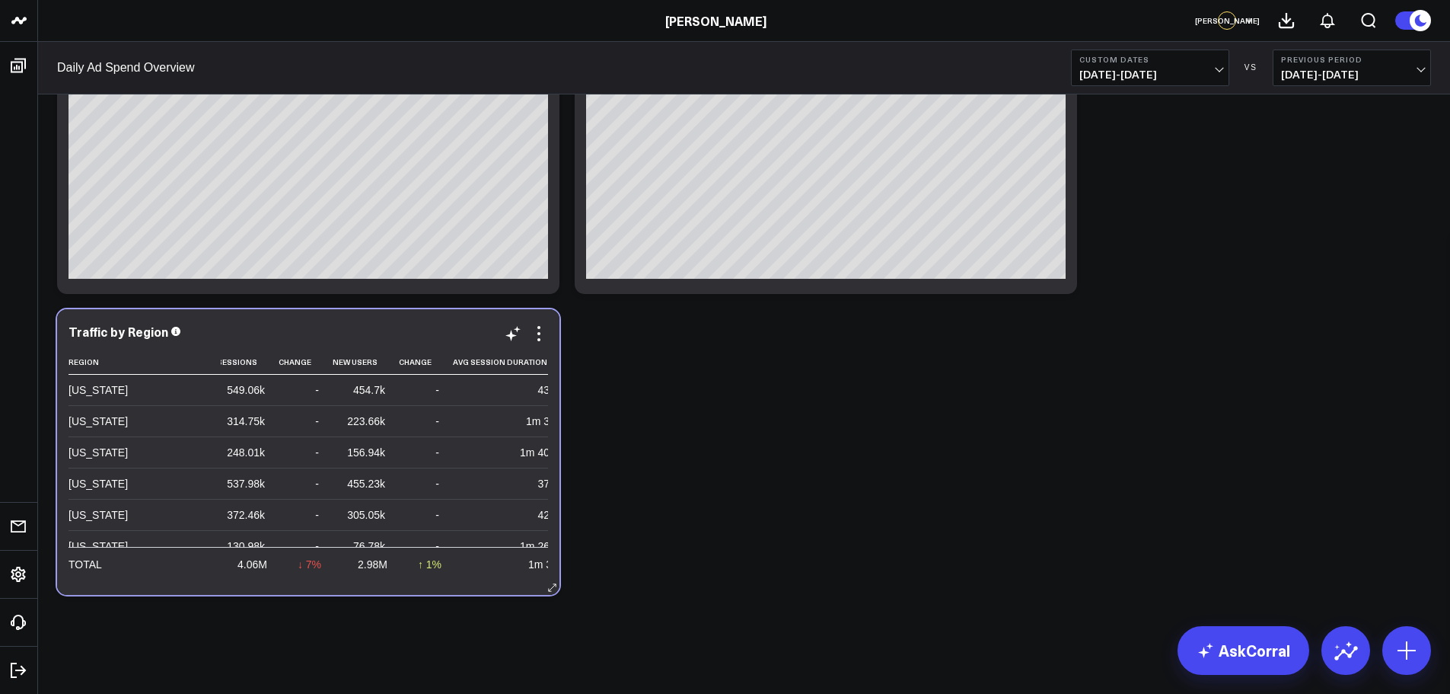
scroll to position [0, 0]
